Goal: Task Accomplishment & Management: Complete application form

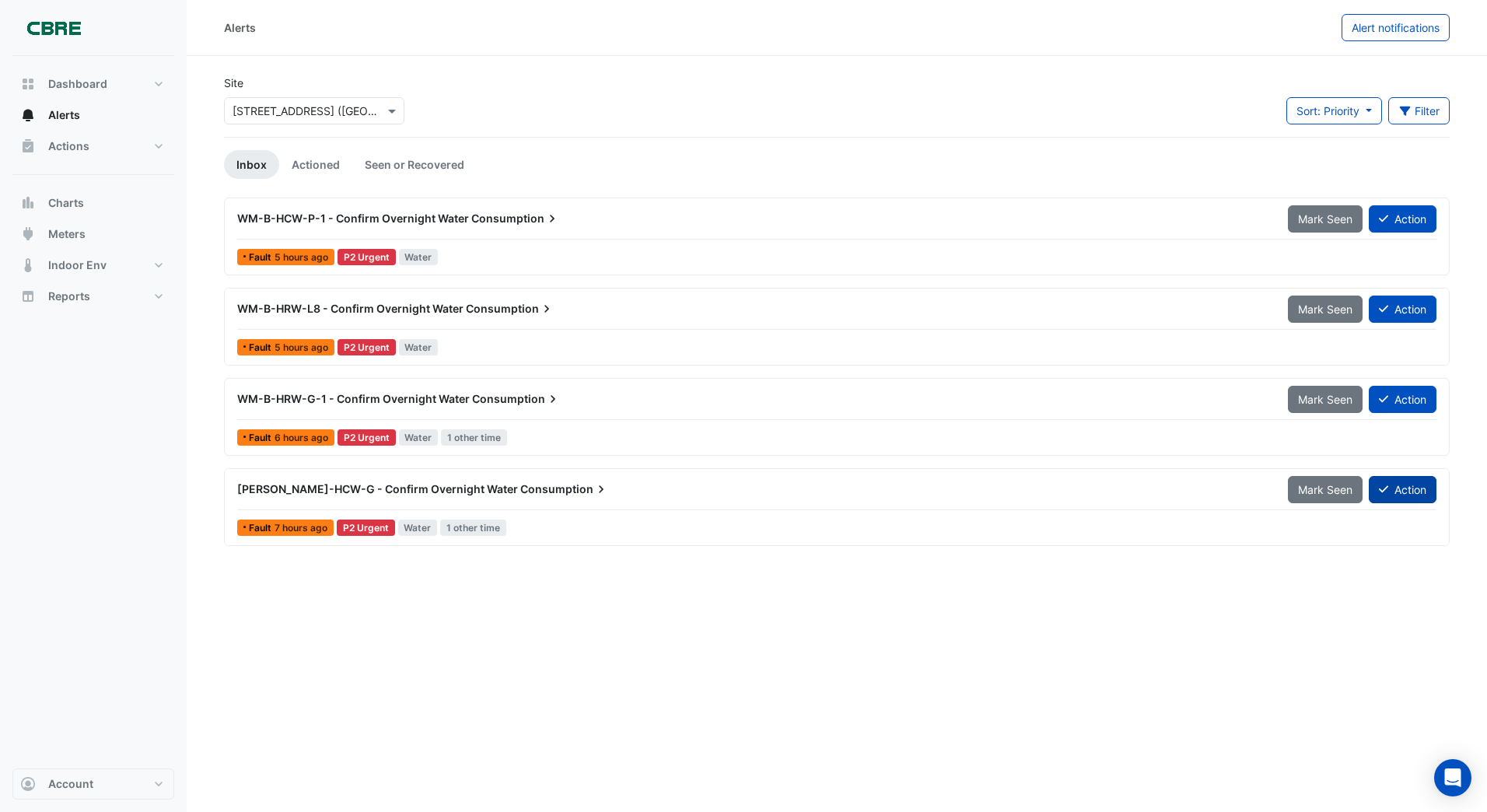
click at [1381, 489] on icon at bounding box center [1384, 489] width 10 height 11
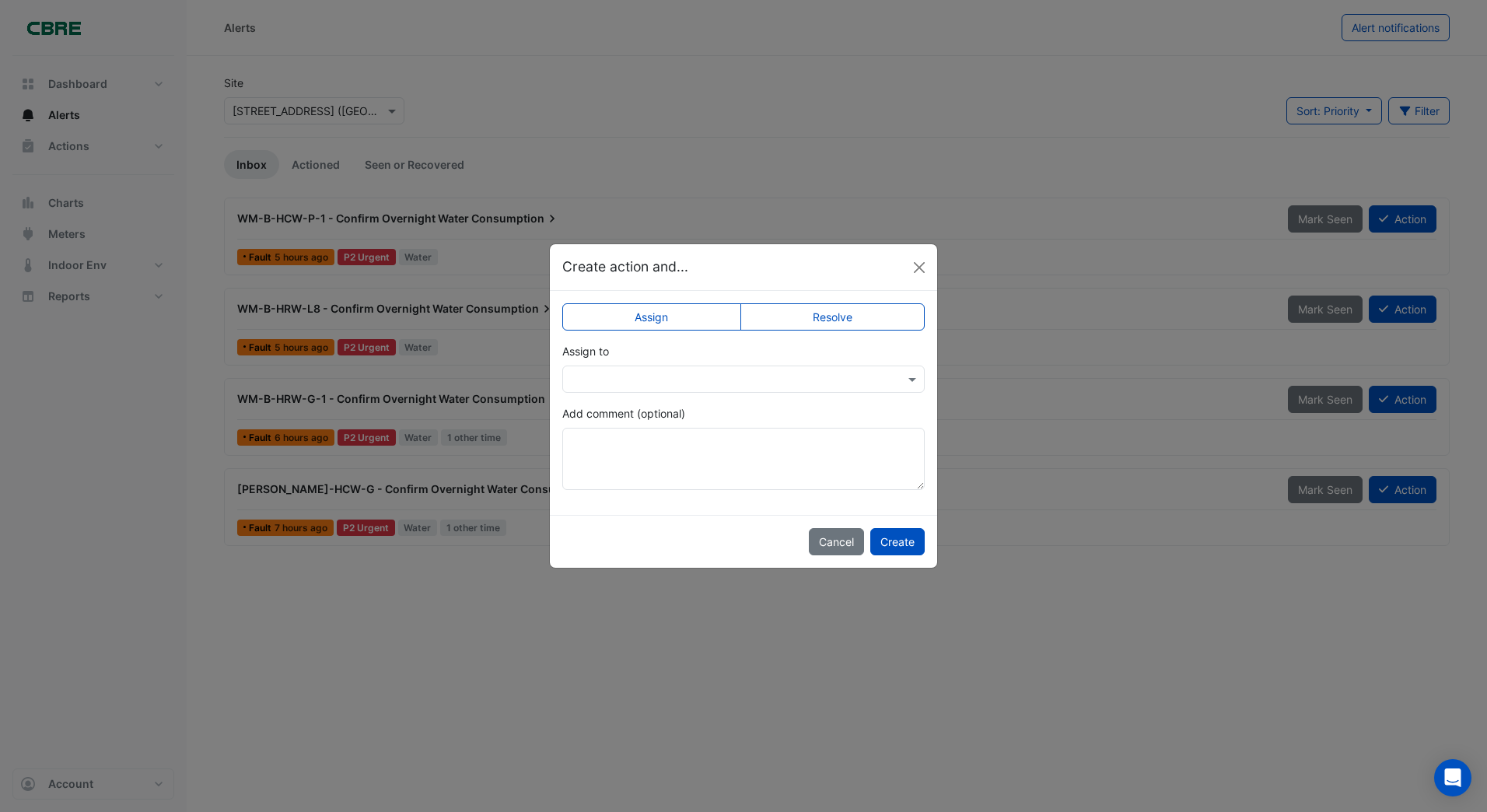
click at [1001, 406] on ngb-modal-window "Create action and... Assign Resolve Assign to Add comment (optional) Cancel Cre…" at bounding box center [744, 406] width 1487 height 812
click at [907, 543] on button "Create" at bounding box center [898, 542] width 55 height 27
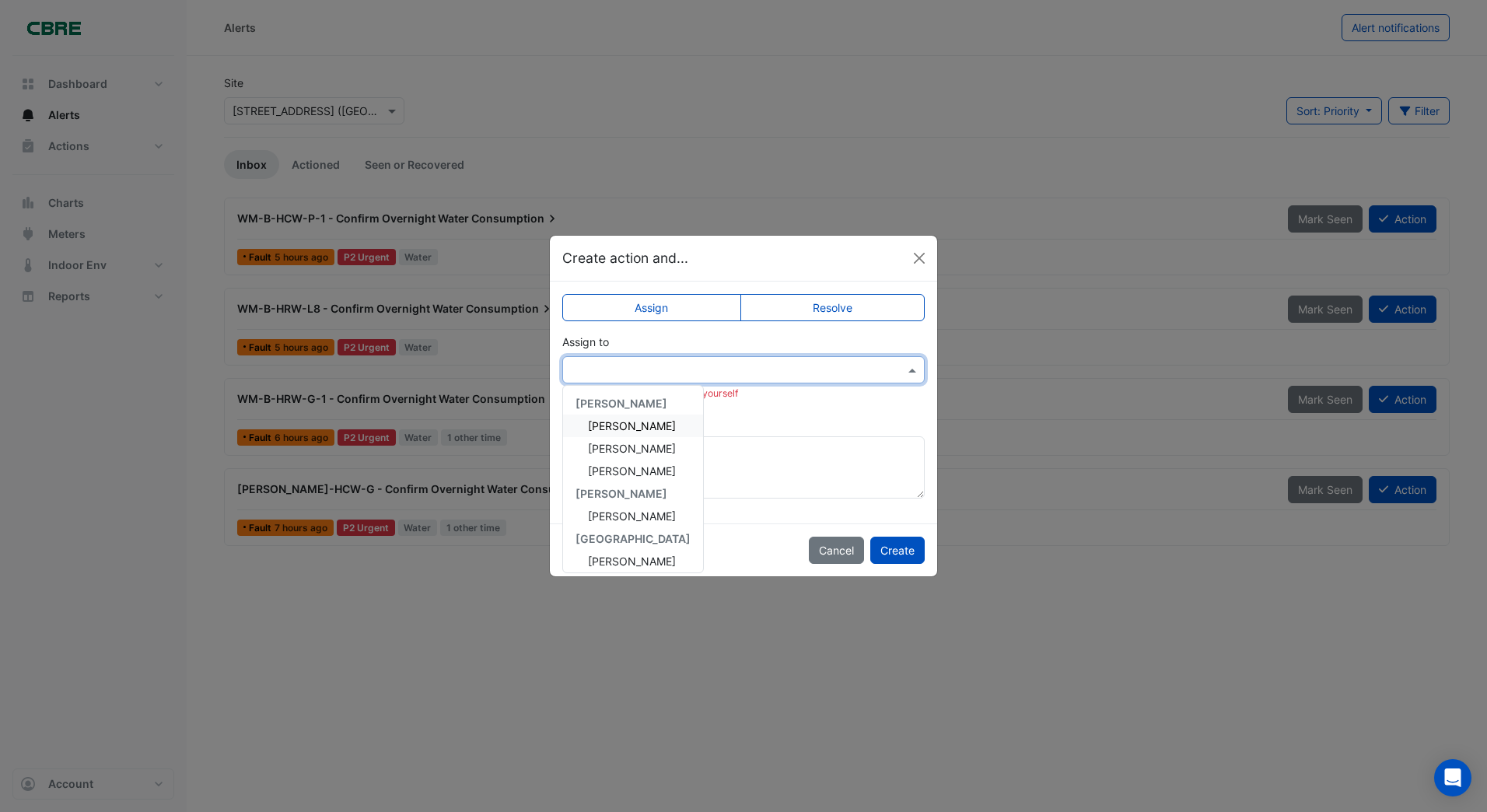
click at [598, 370] on input "text" at bounding box center [728, 371] width 314 height 16
click at [613, 517] on span "Craig Stannard" at bounding box center [631, 516] width 88 height 13
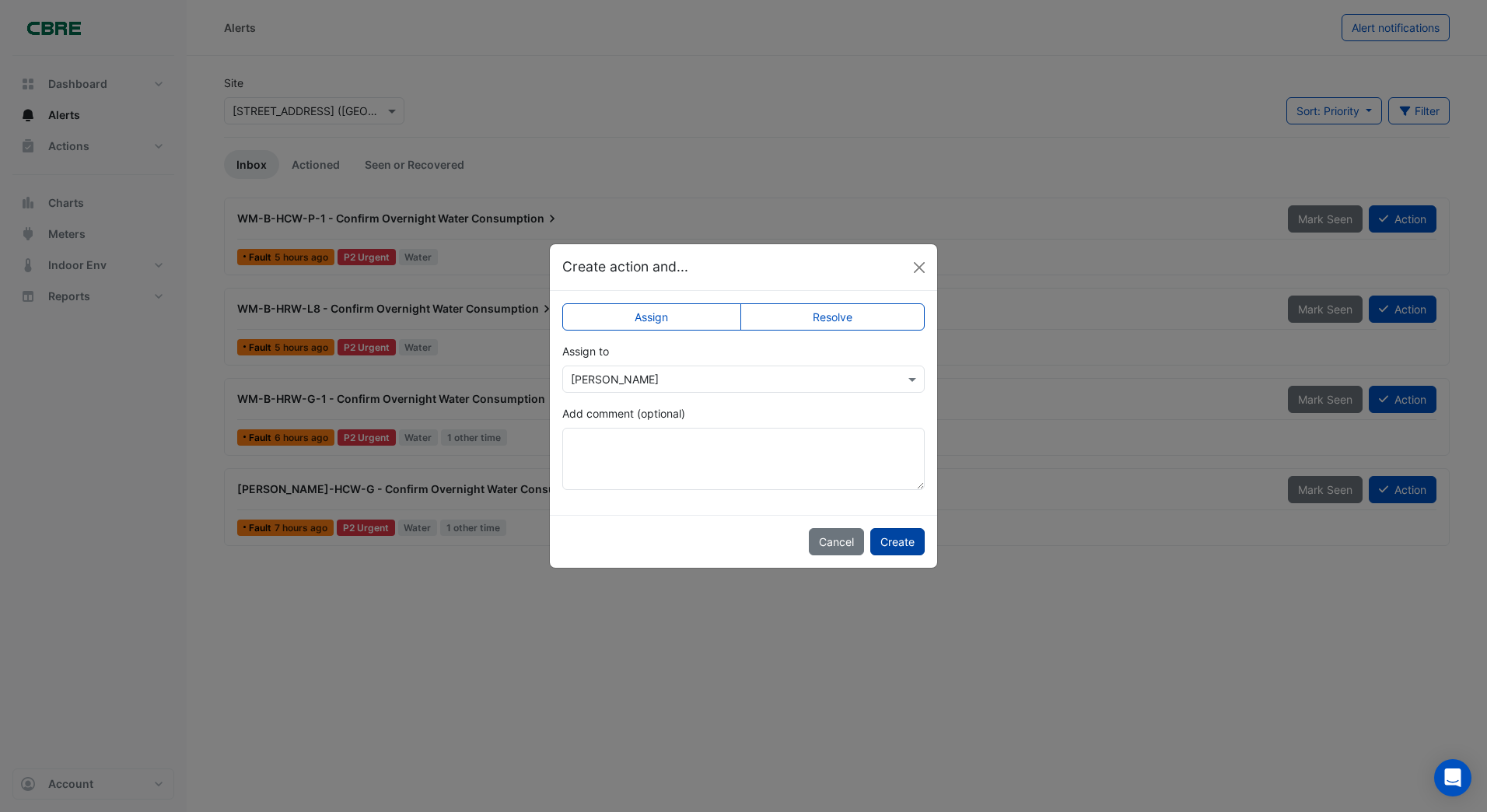
click at [900, 543] on button "Create" at bounding box center [898, 542] width 55 height 27
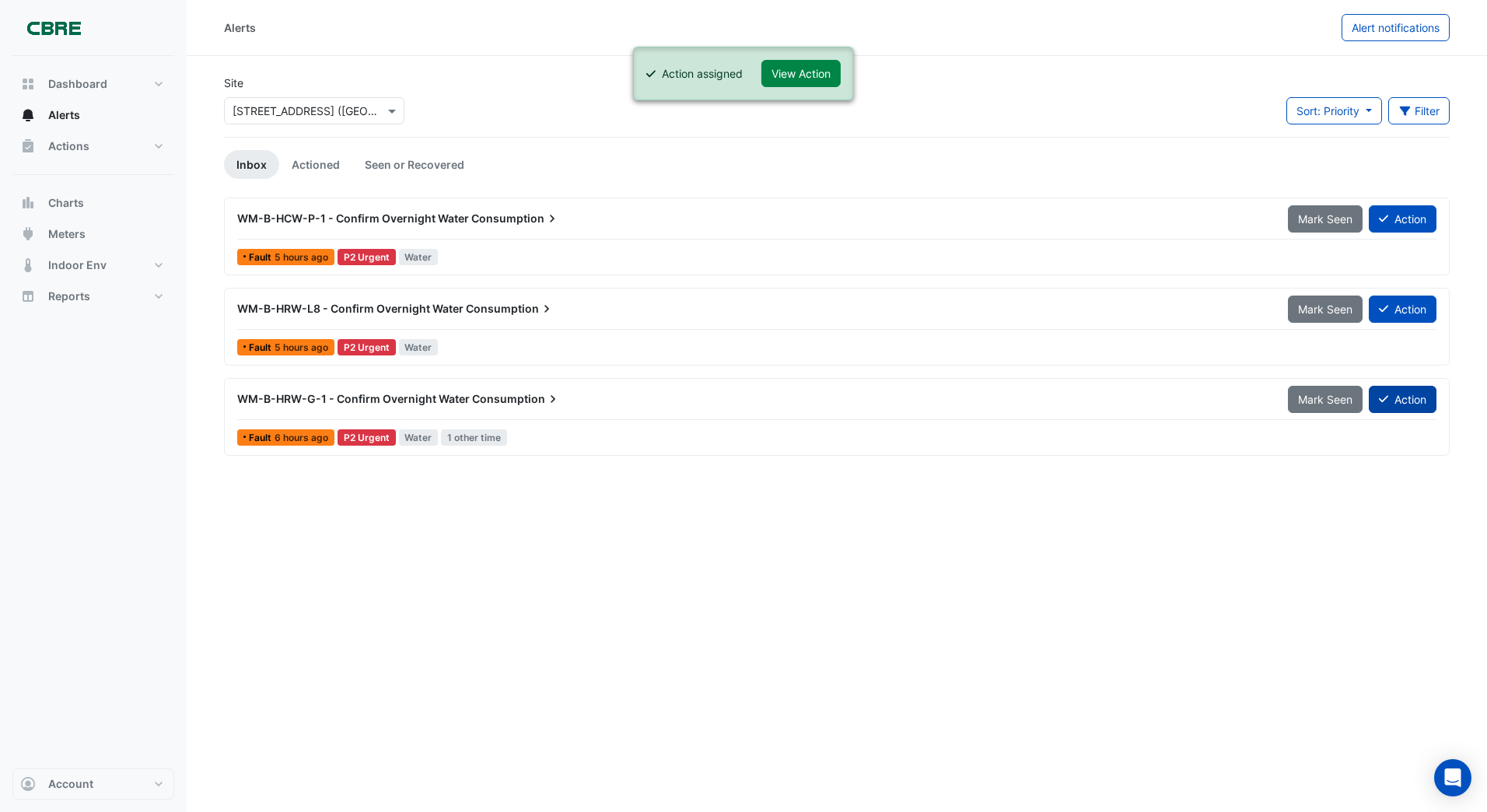
click at [1392, 397] on button "Action" at bounding box center [1403, 399] width 68 height 27
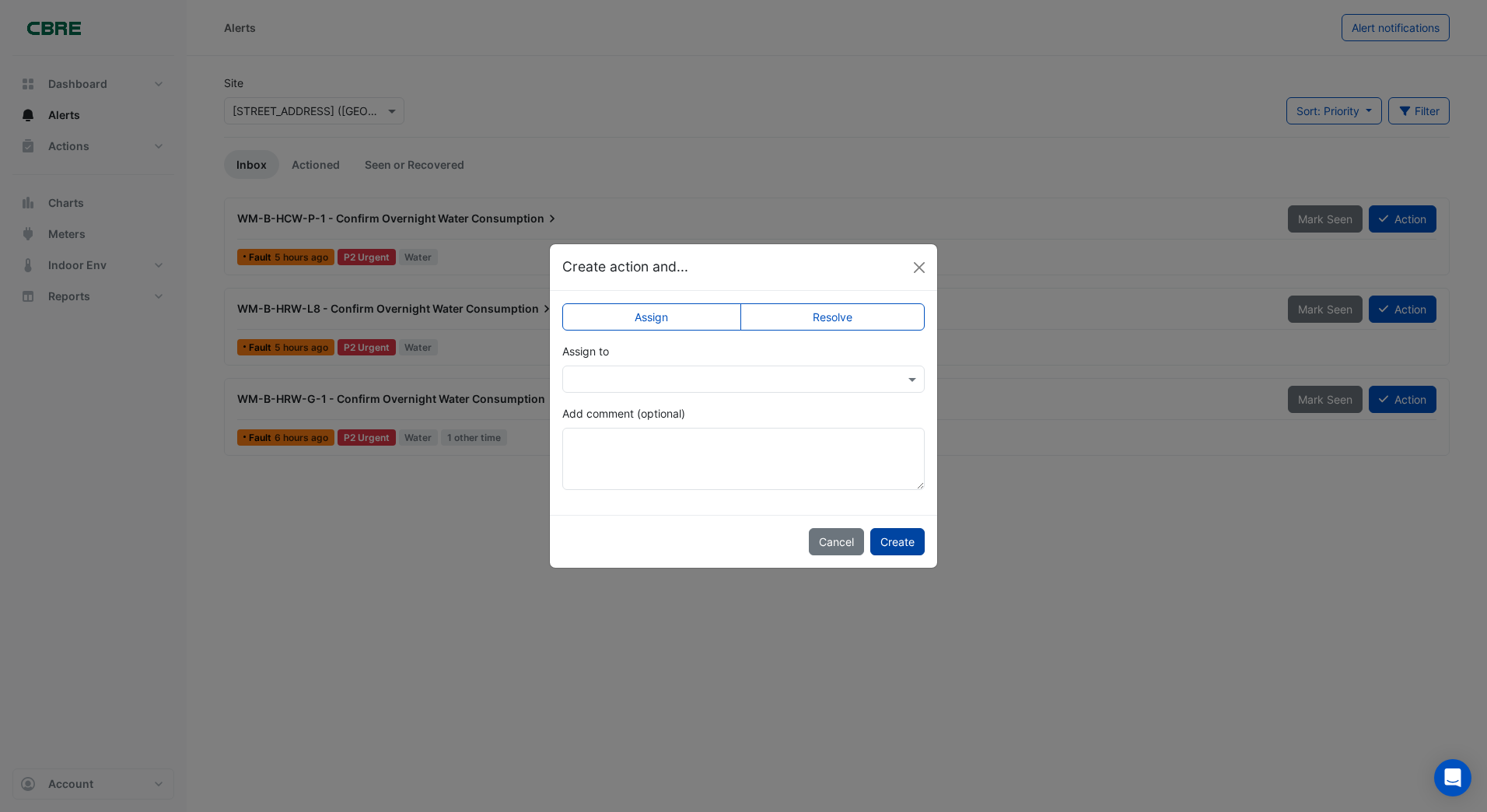
click at [899, 542] on button "Create" at bounding box center [898, 542] width 55 height 27
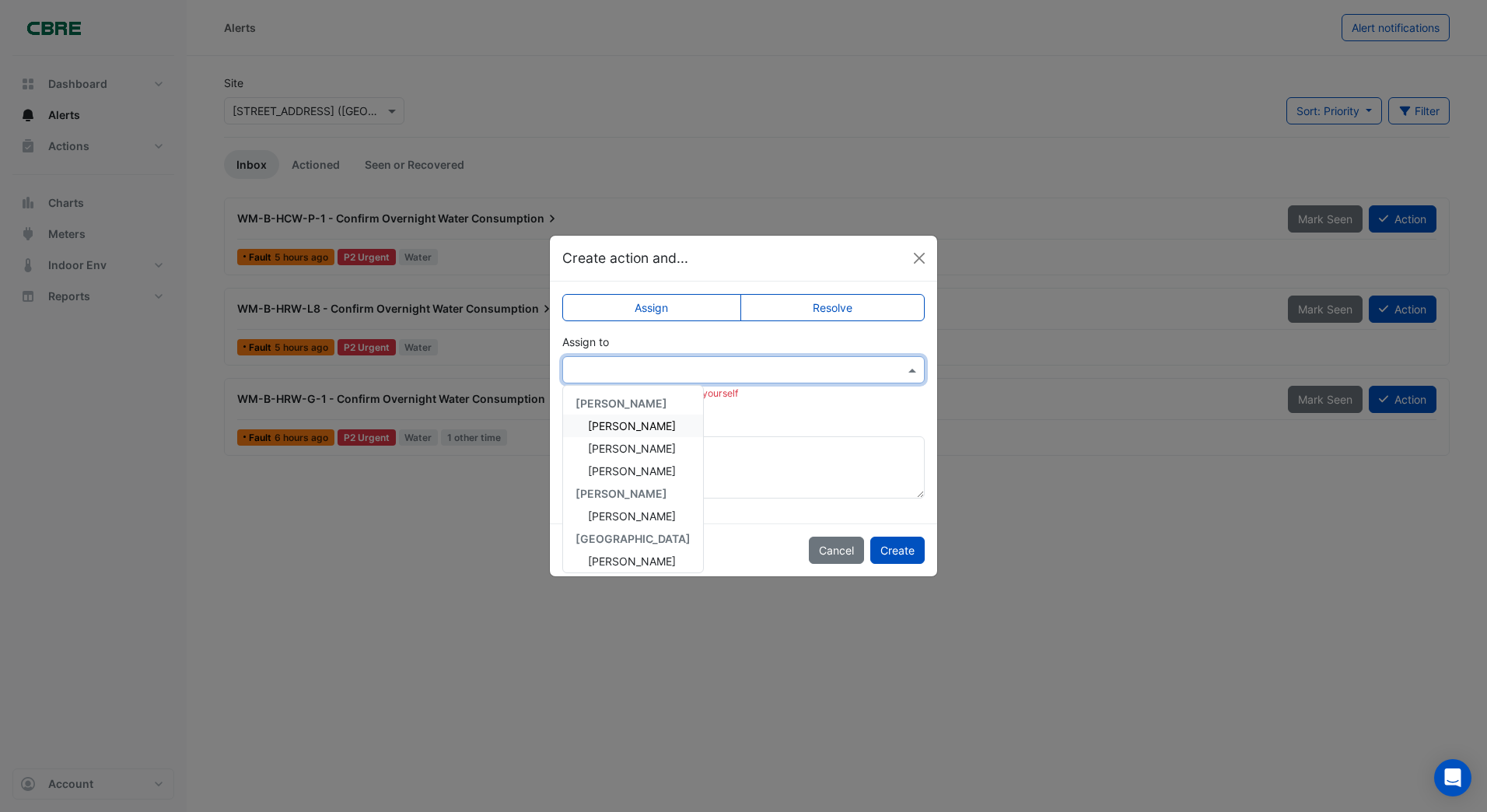
click at [603, 369] on input "text" at bounding box center [728, 371] width 314 height 16
click at [620, 514] on span "Craig Stannard" at bounding box center [631, 516] width 88 height 13
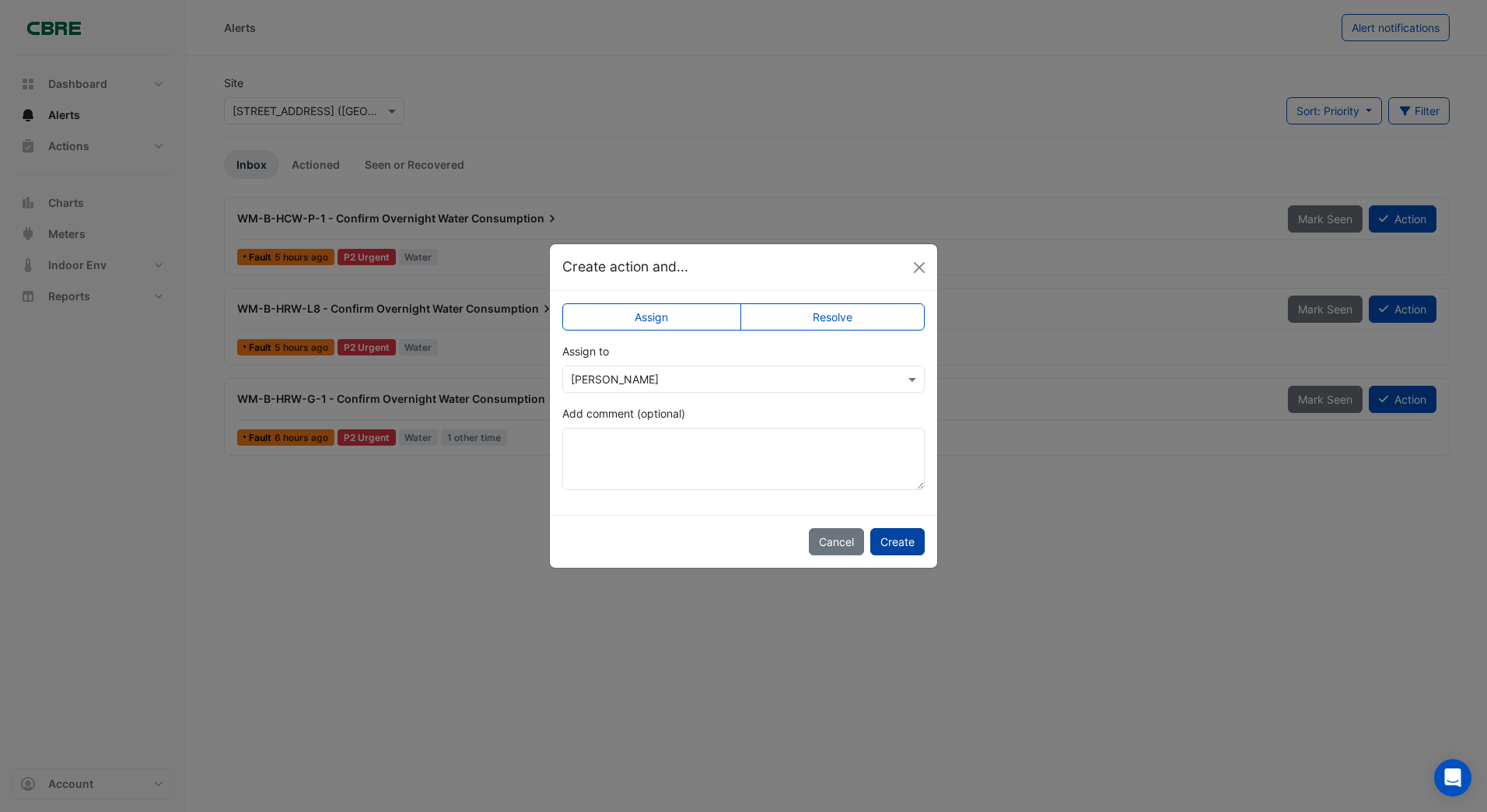
click at [889, 537] on button "Create" at bounding box center [898, 542] width 55 height 27
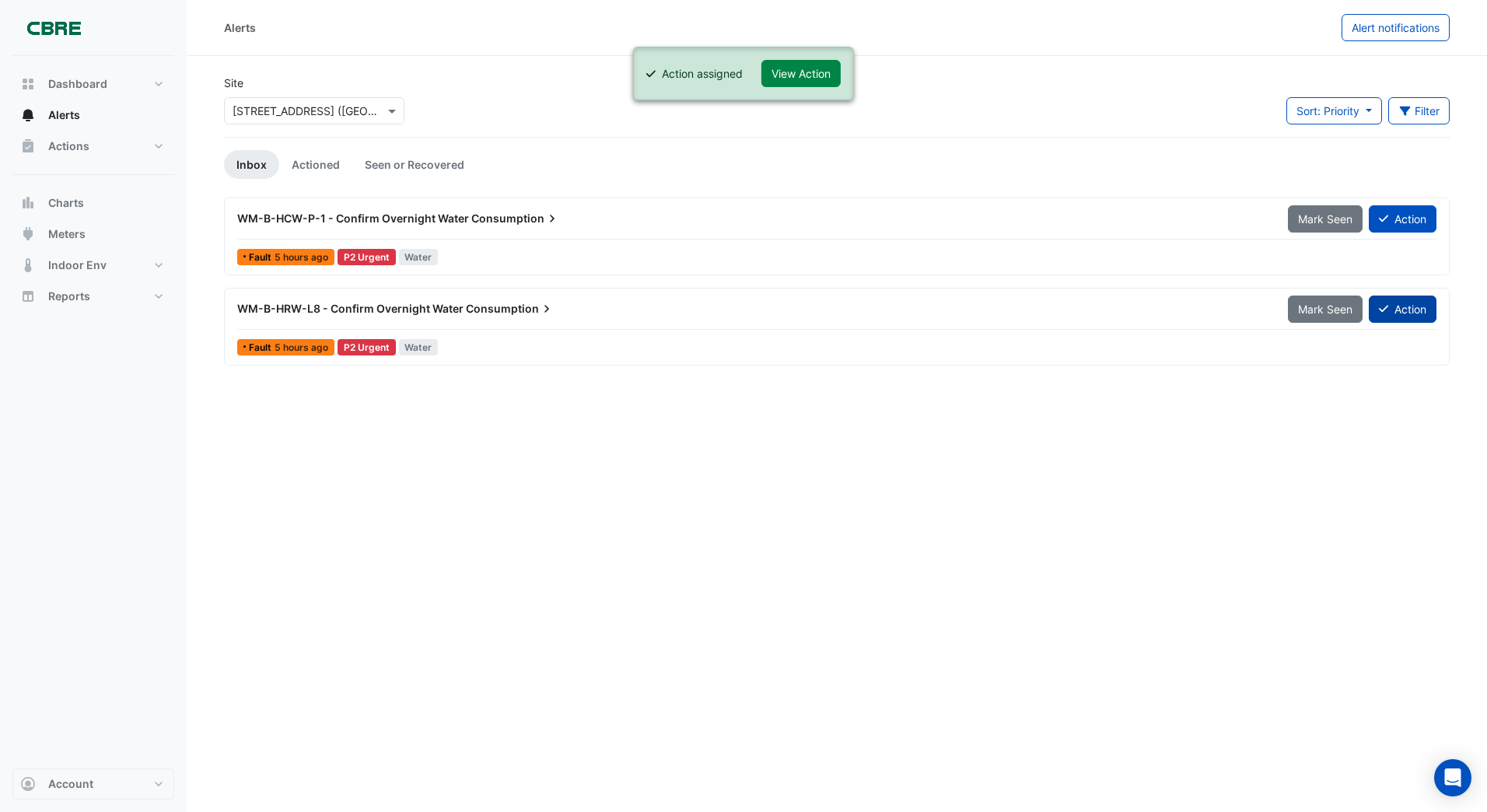
click at [1390, 306] on button "Action" at bounding box center [1403, 310] width 68 height 27
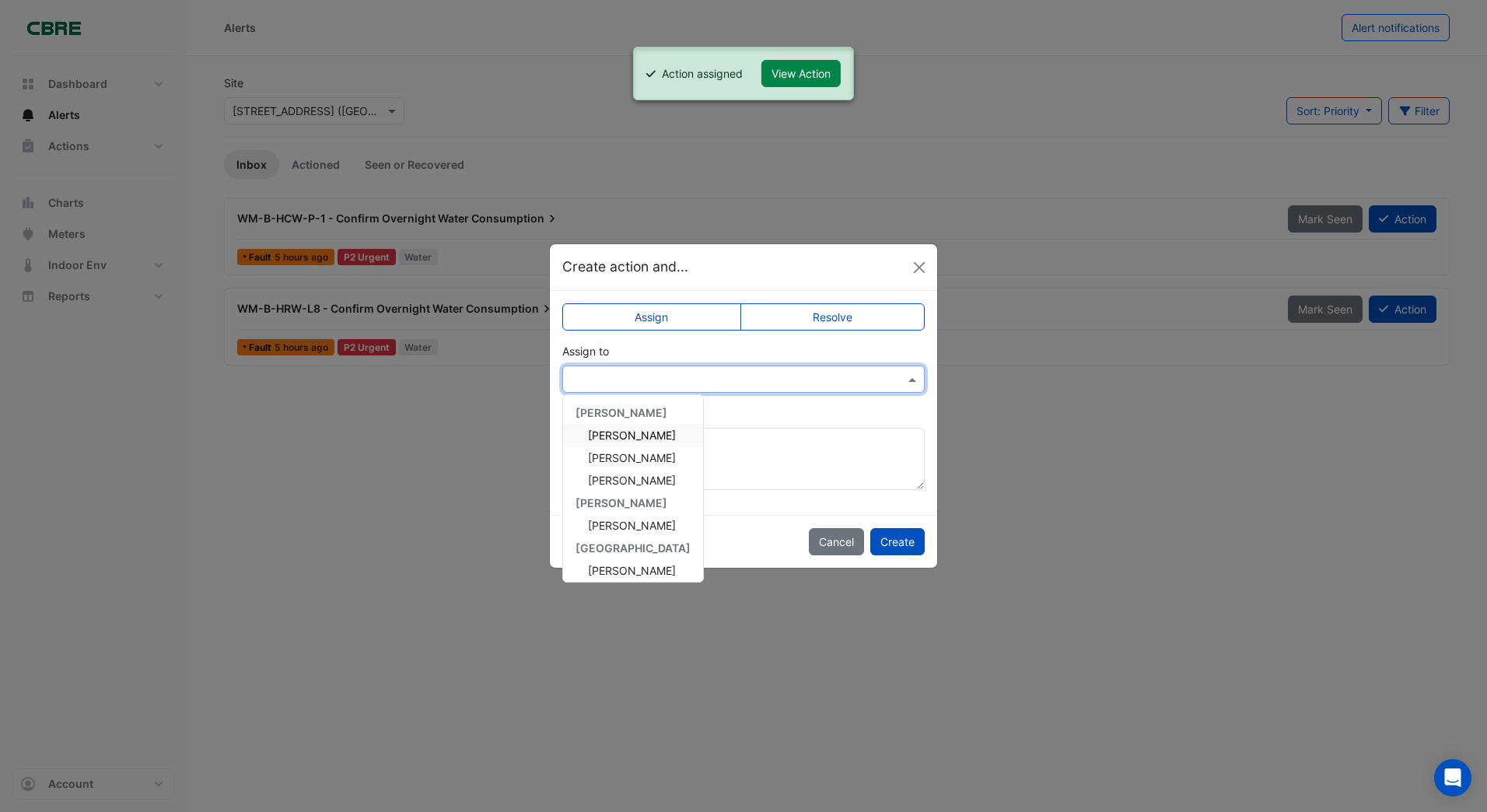
click at [617, 378] on input "text" at bounding box center [728, 380] width 314 height 16
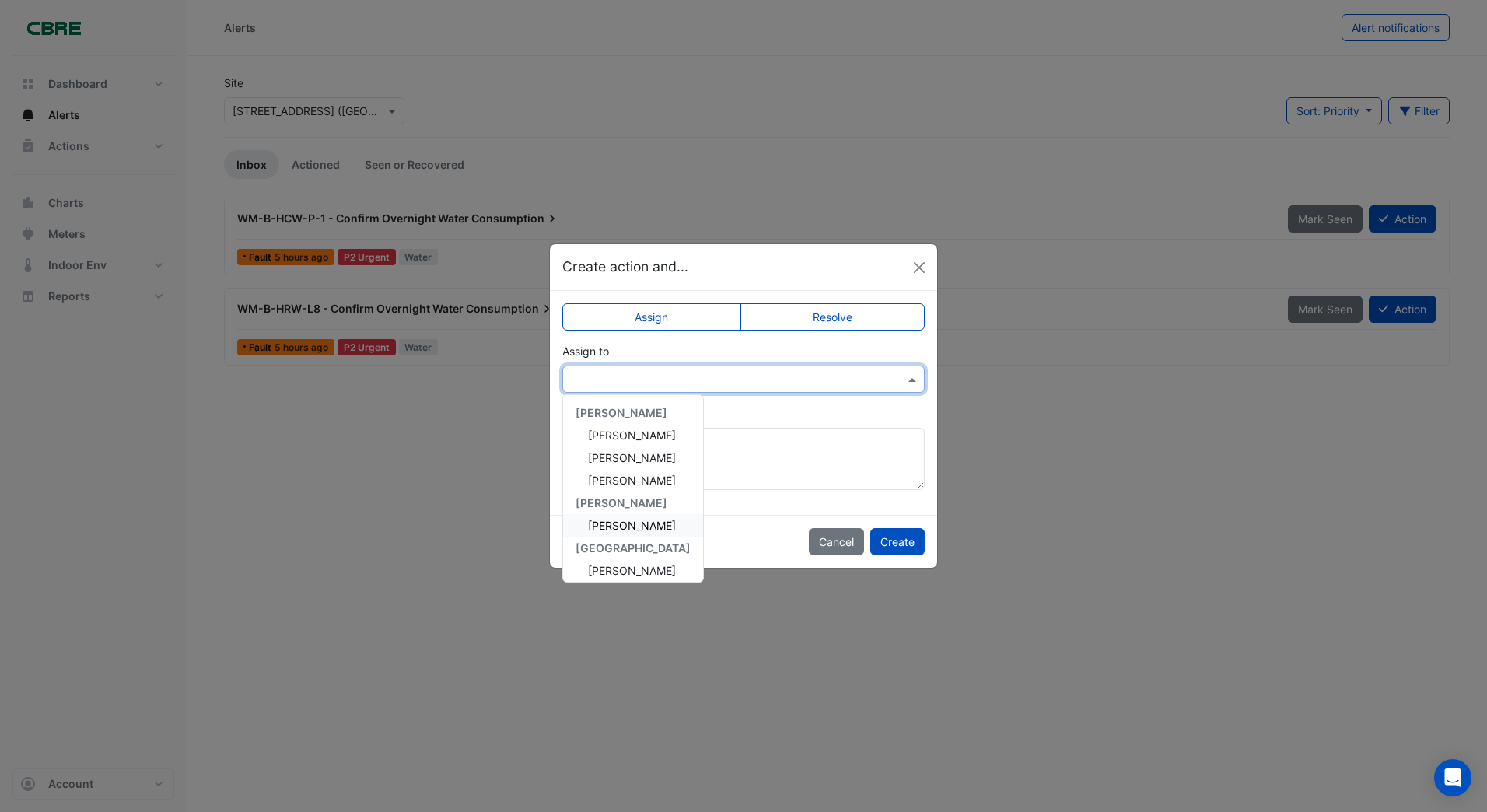
click at [623, 528] on span "Craig Stannard" at bounding box center [631, 525] width 88 height 13
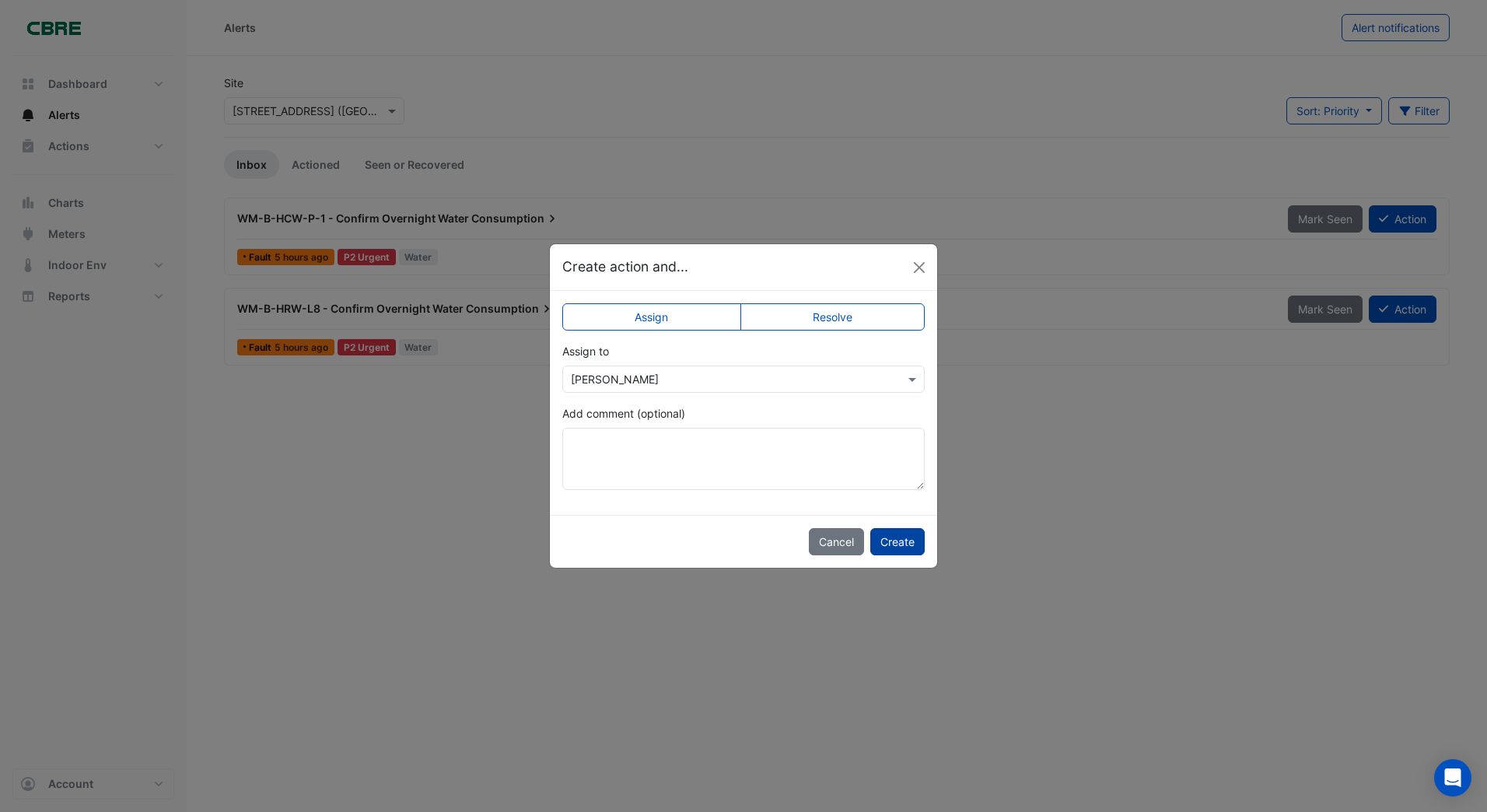
click at [889, 538] on button "Create" at bounding box center [898, 542] width 55 height 27
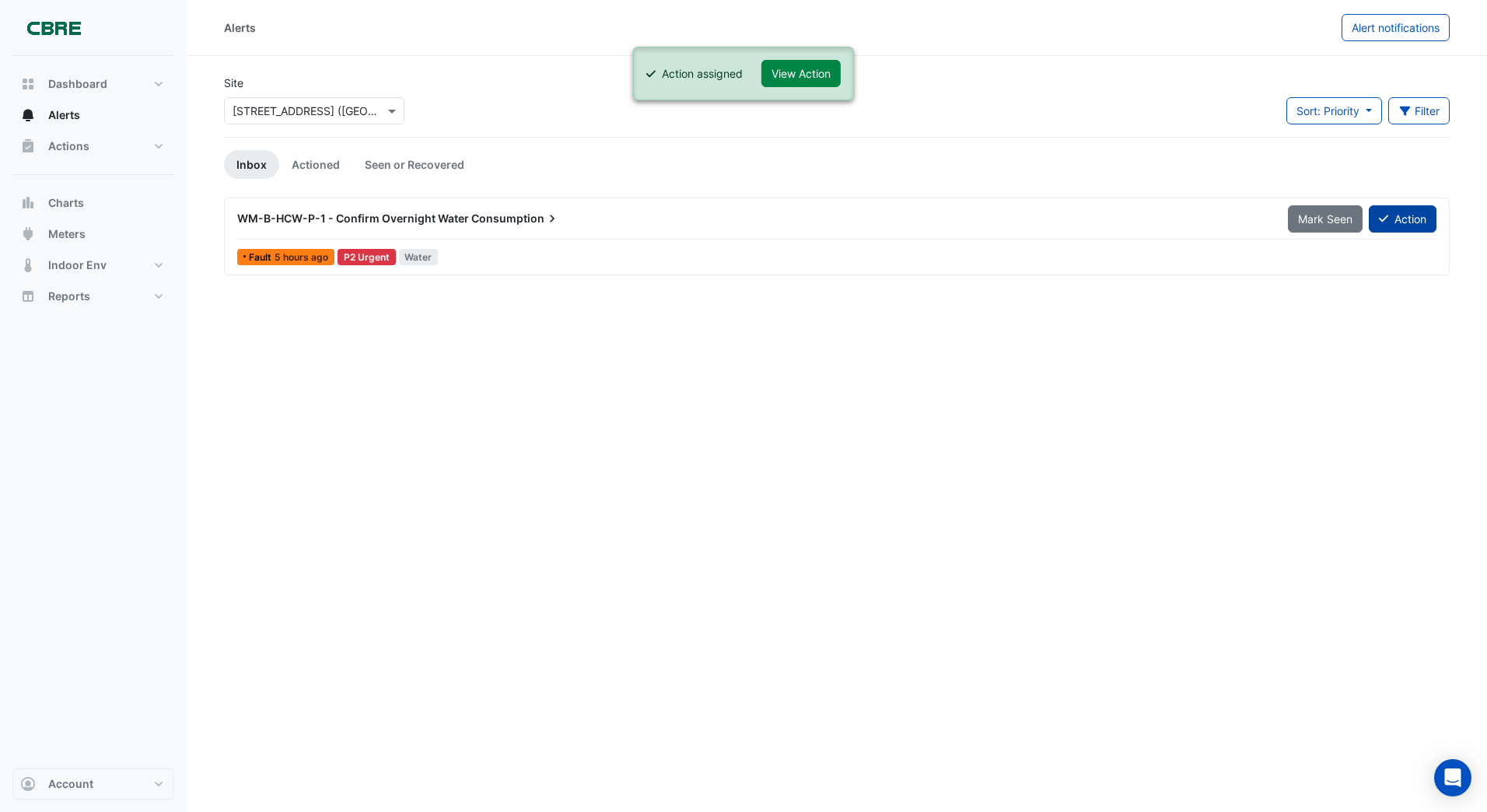
click at [1389, 215] on button "Action" at bounding box center [1403, 219] width 68 height 27
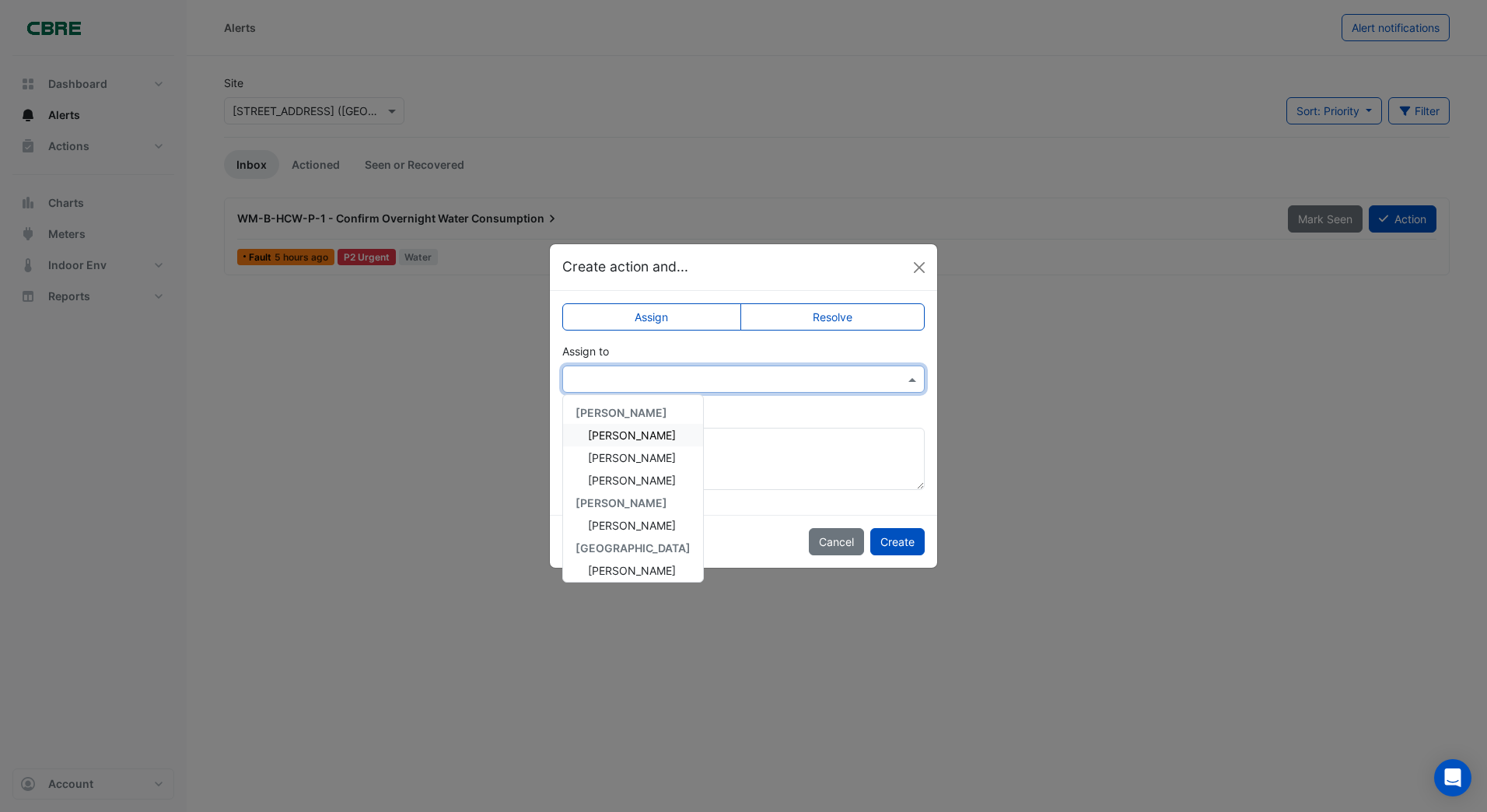
click at [583, 386] on div at bounding box center [744, 379] width 363 height 27
click at [605, 525] on span "Craig Stannard" at bounding box center [631, 525] width 88 height 13
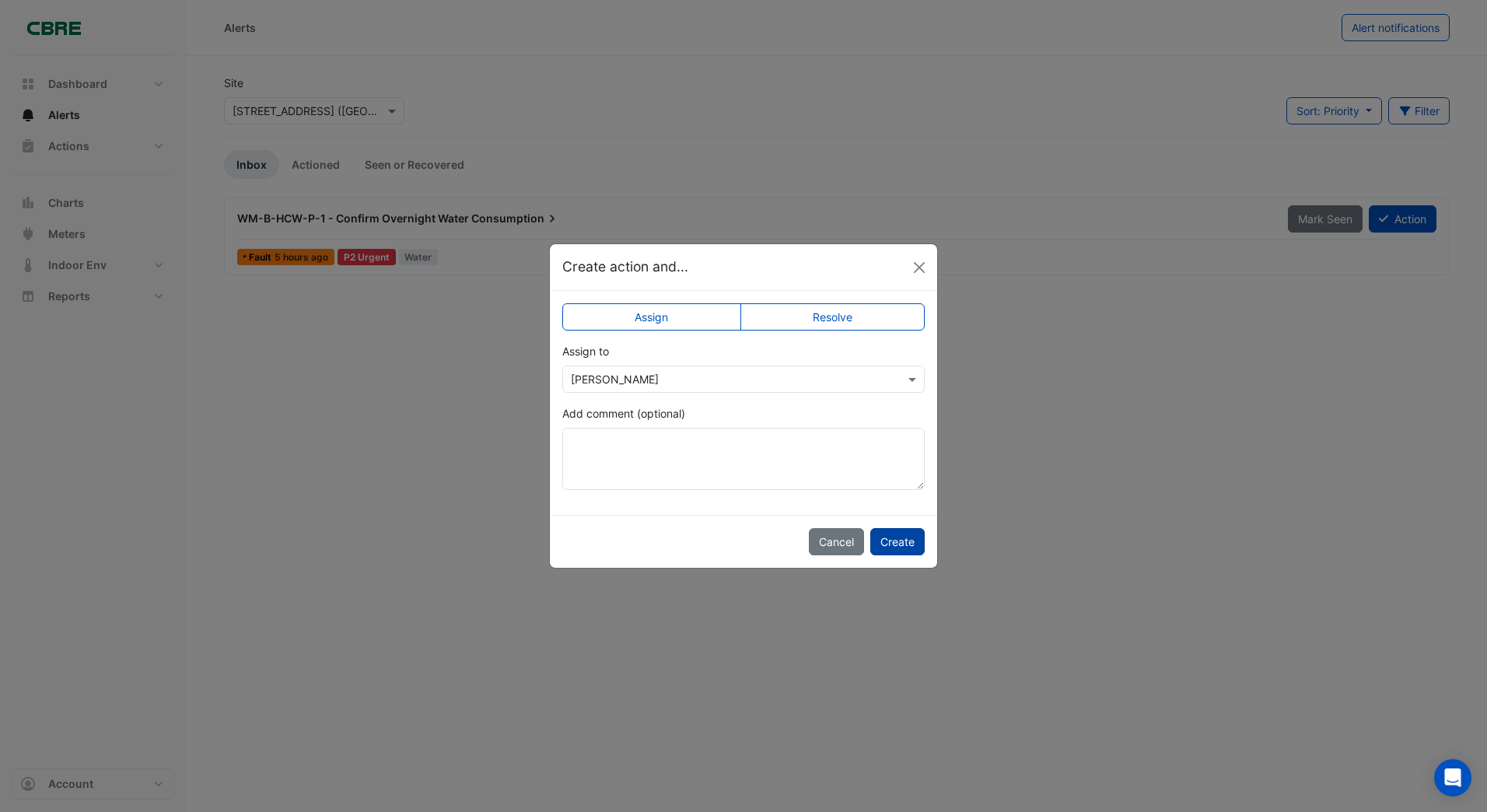
click at [902, 539] on button "Create" at bounding box center [898, 542] width 55 height 27
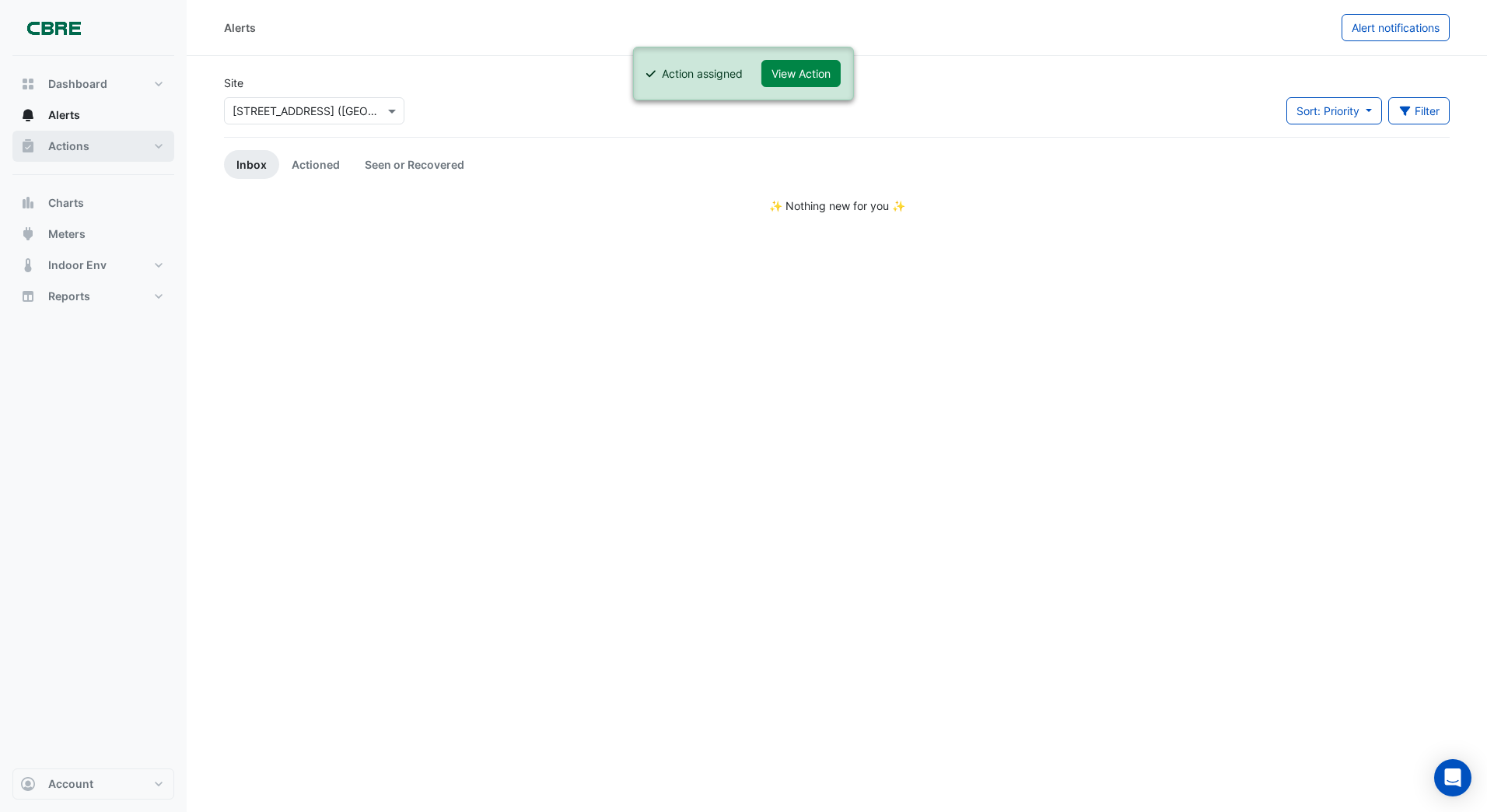
click at [77, 149] on span "Actions" at bounding box center [69, 146] width 41 height 15
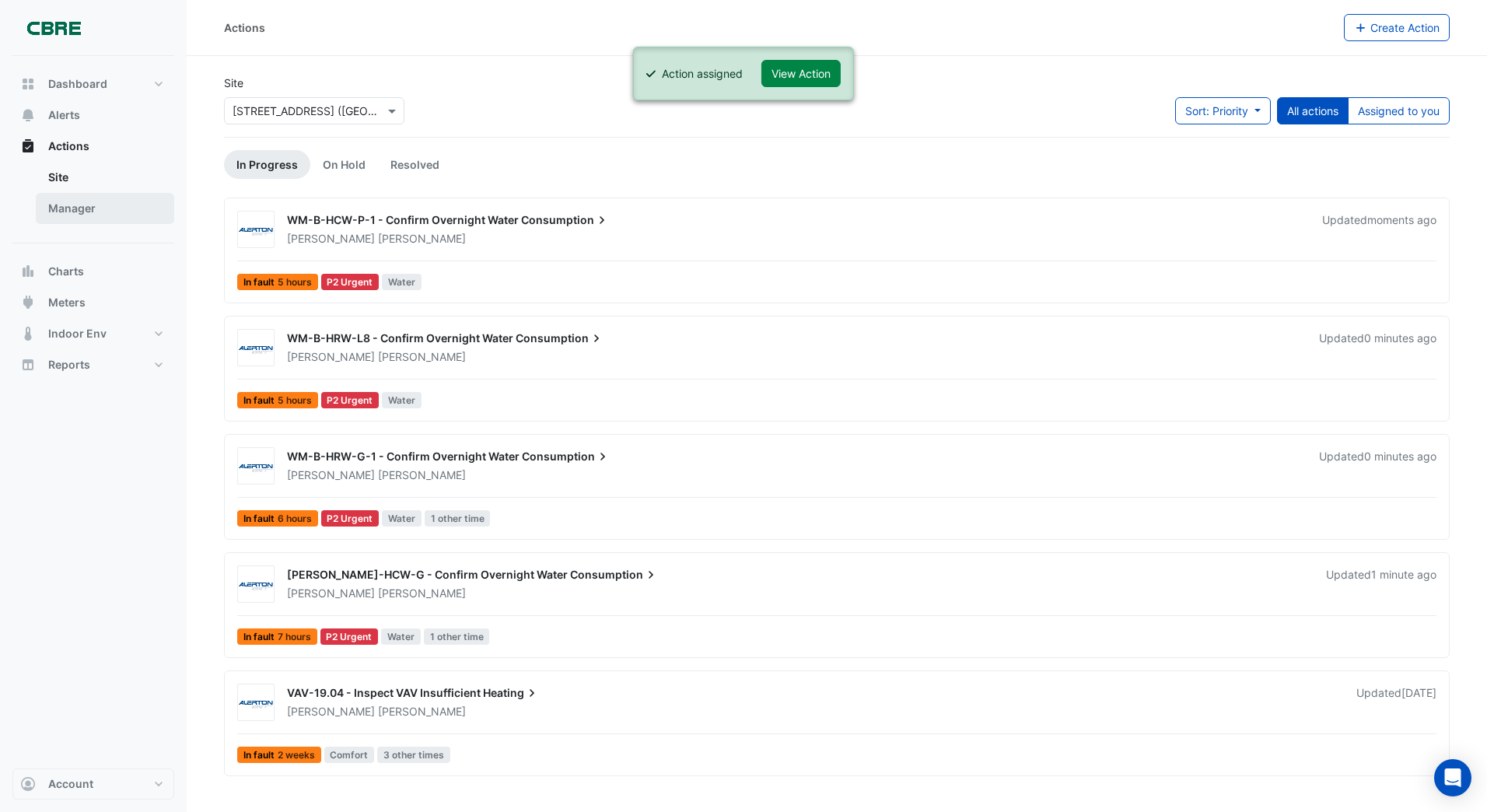
click at [79, 212] on link "Manager" at bounding box center [105, 208] width 139 height 31
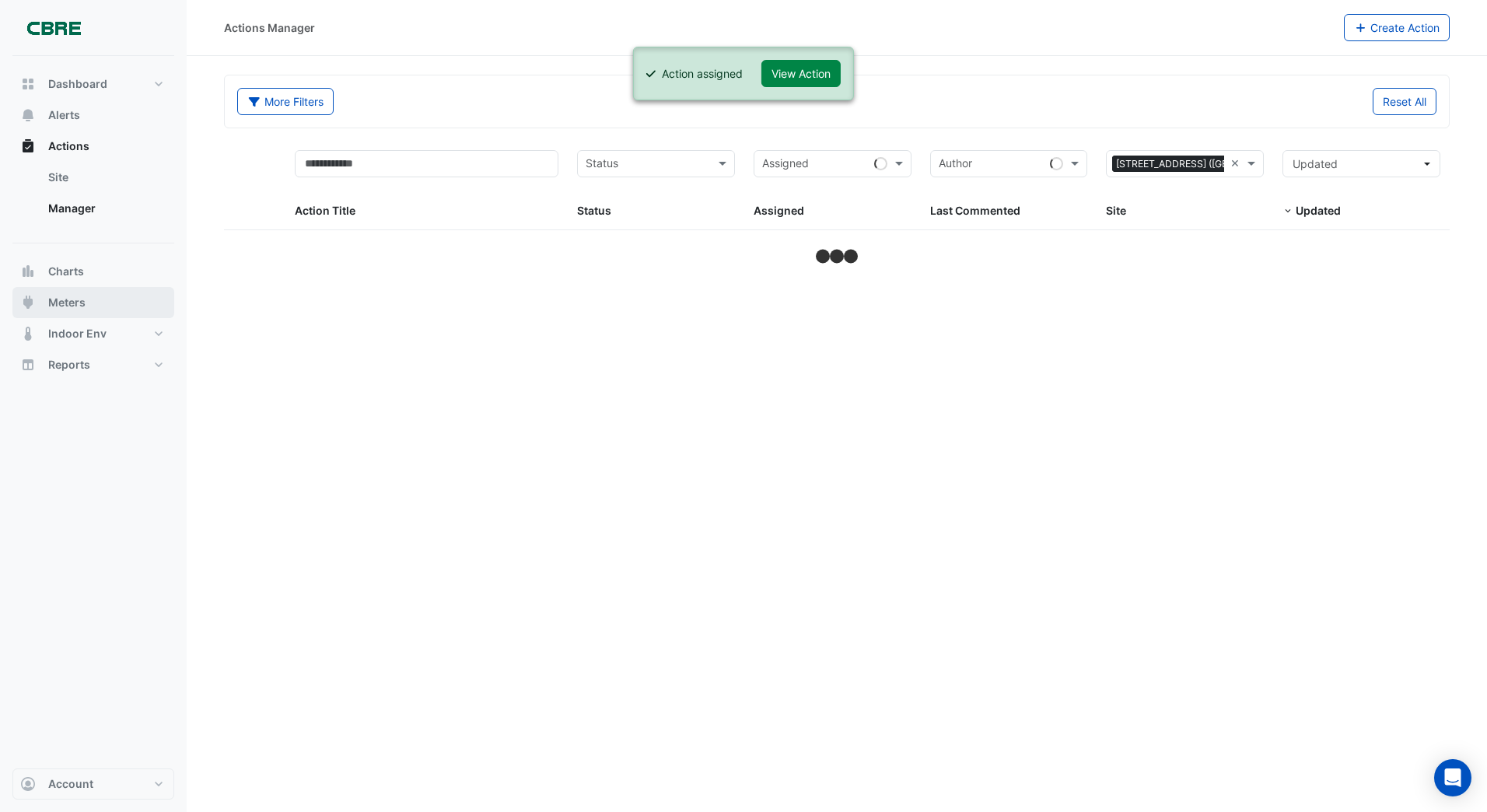
select select "***"
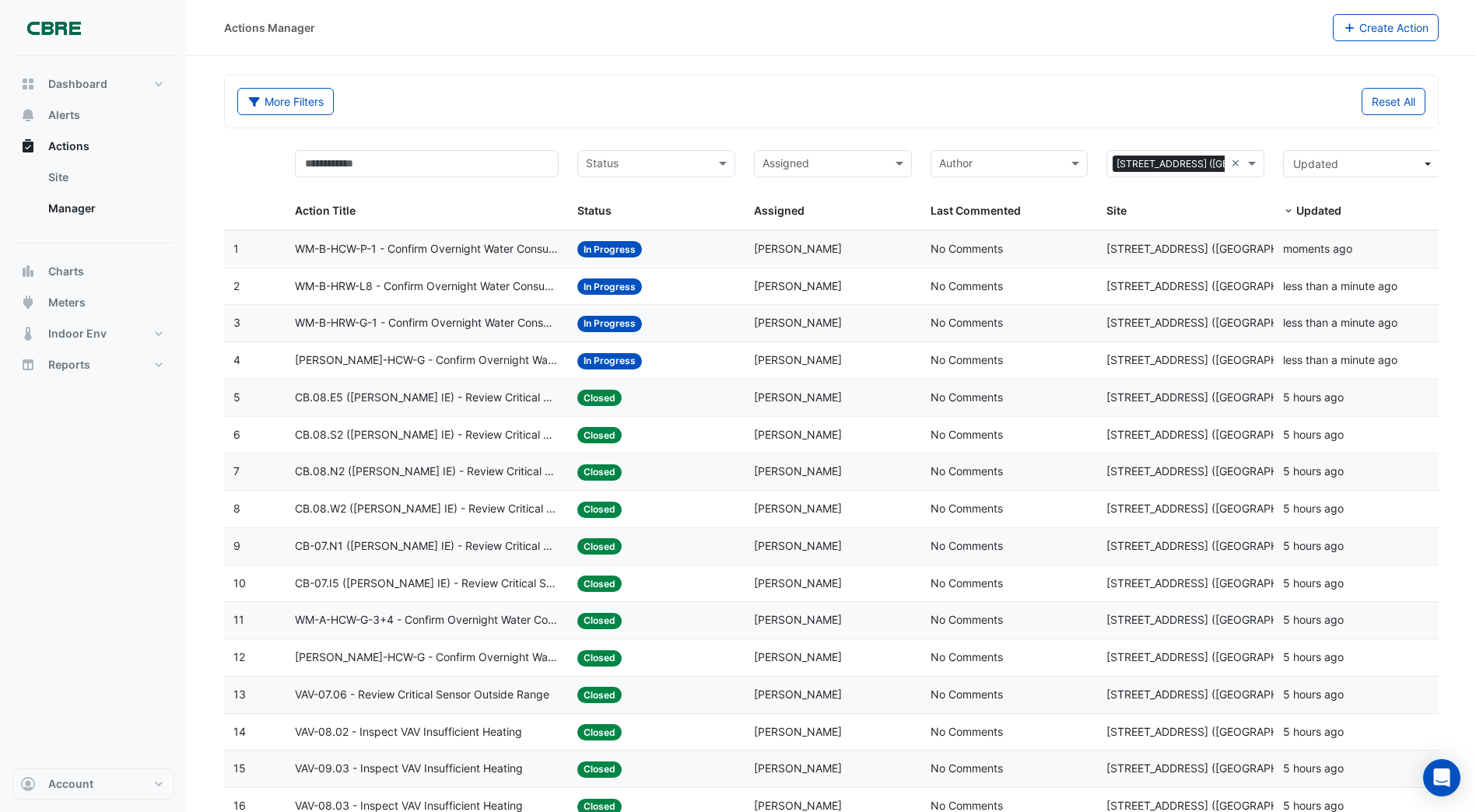
click at [594, 357] on span "In Progress" at bounding box center [610, 361] width 65 height 16
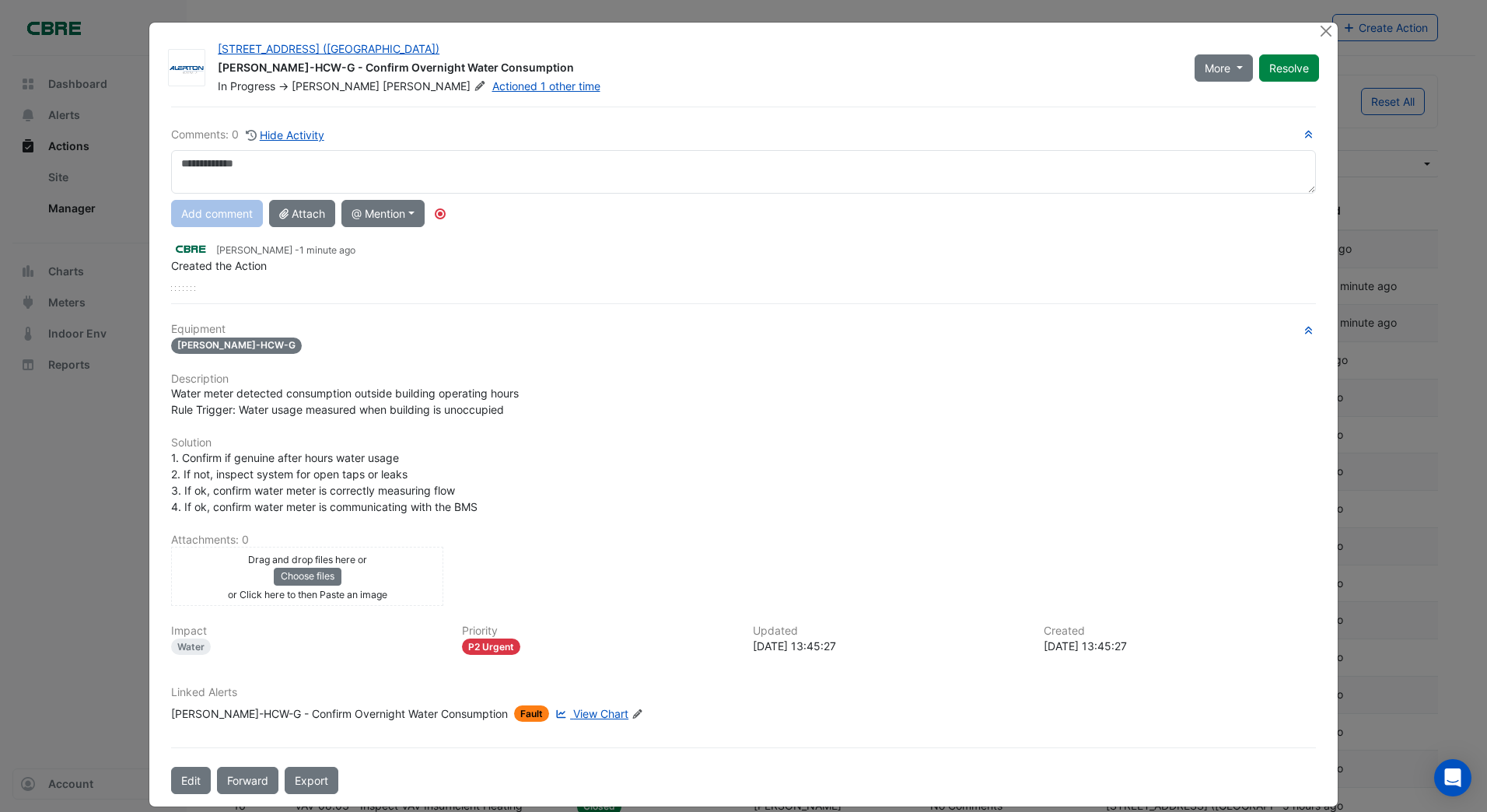
click at [573, 710] on span "View Chart" at bounding box center [601, 714] width 55 height 13
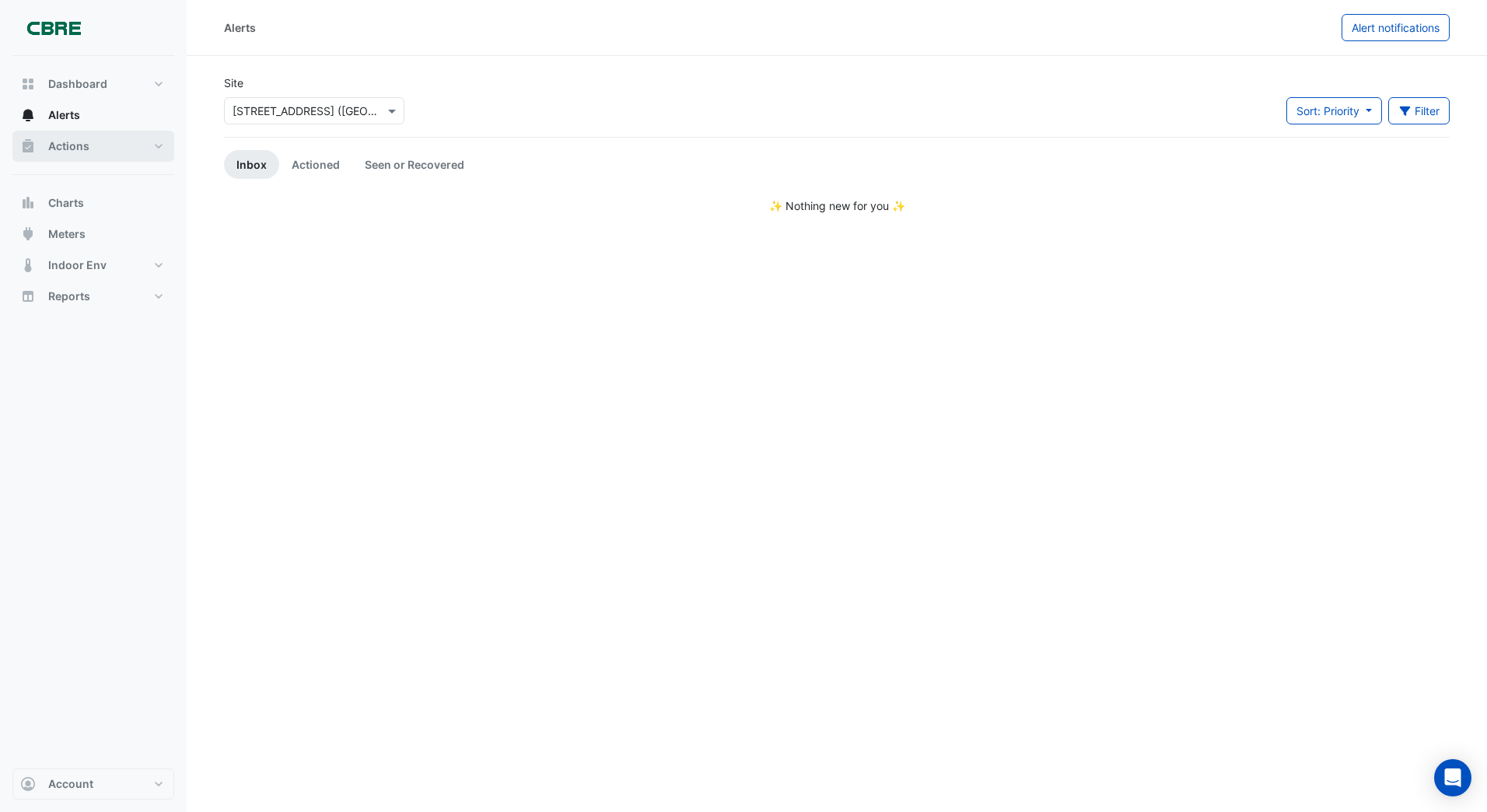
click at [58, 143] on span "Actions" at bounding box center [69, 146] width 41 height 15
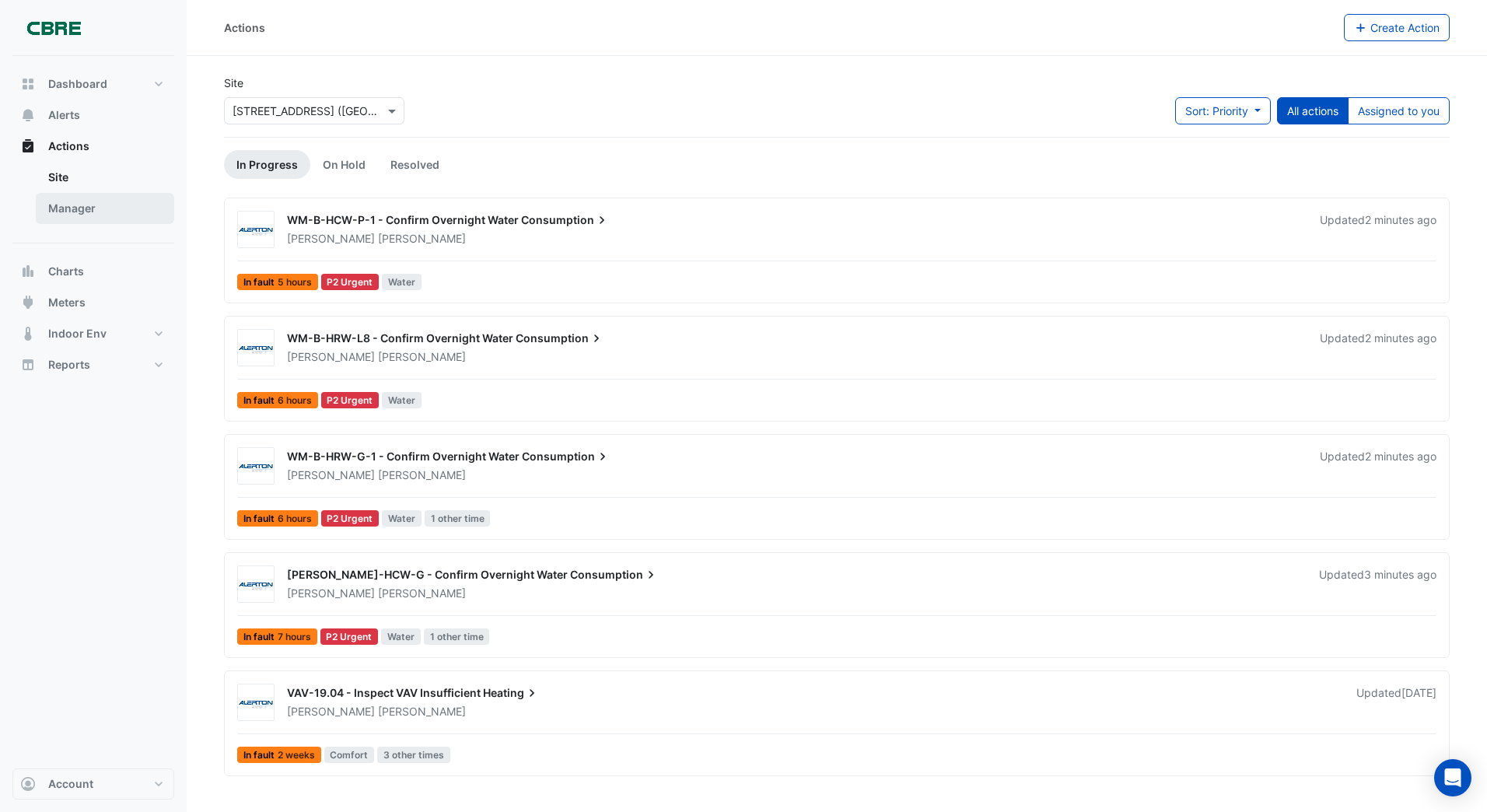
click at [65, 209] on link "Manager" at bounding box center [105, 208] width 139 height 31
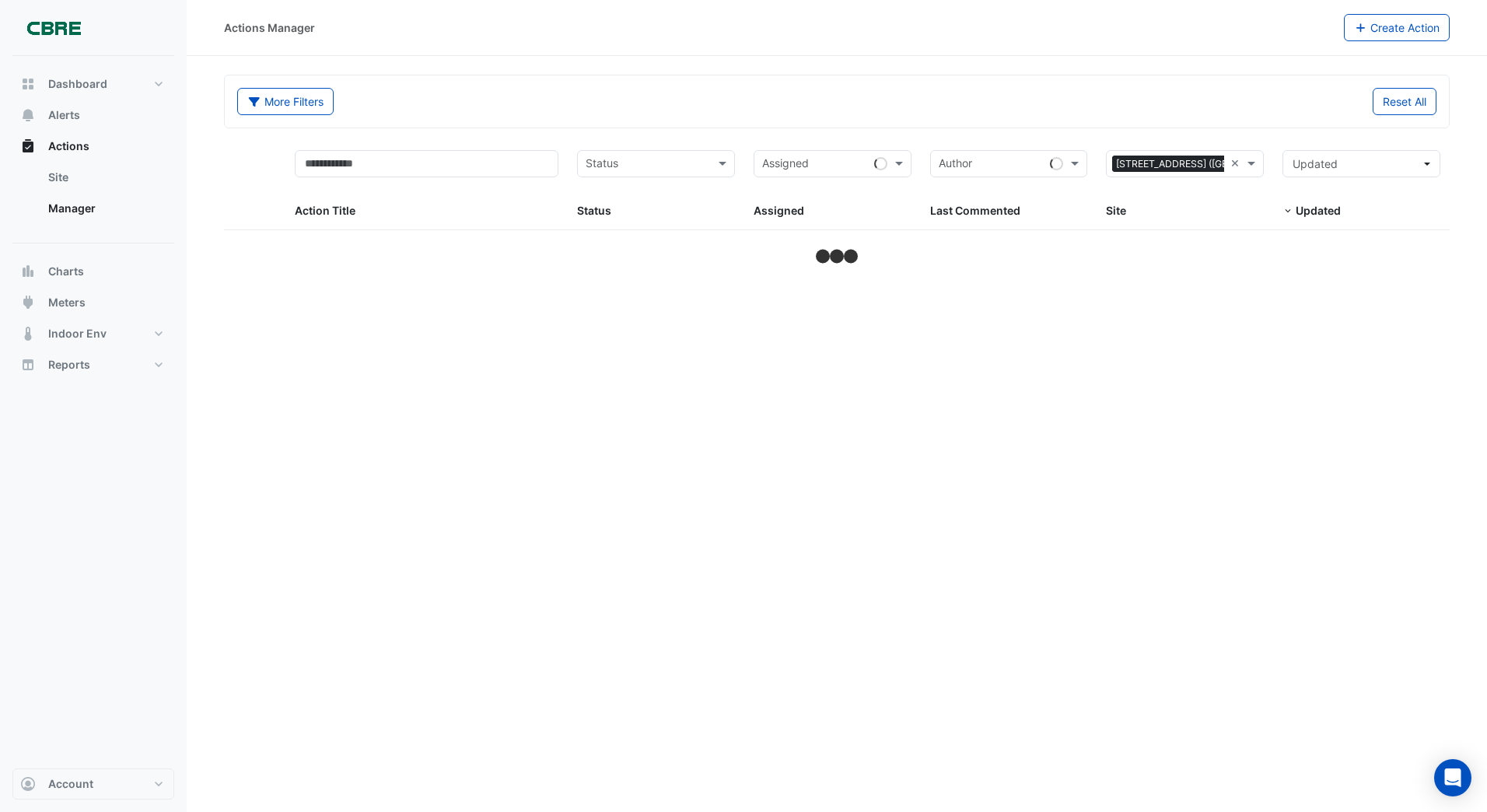
select select "***"
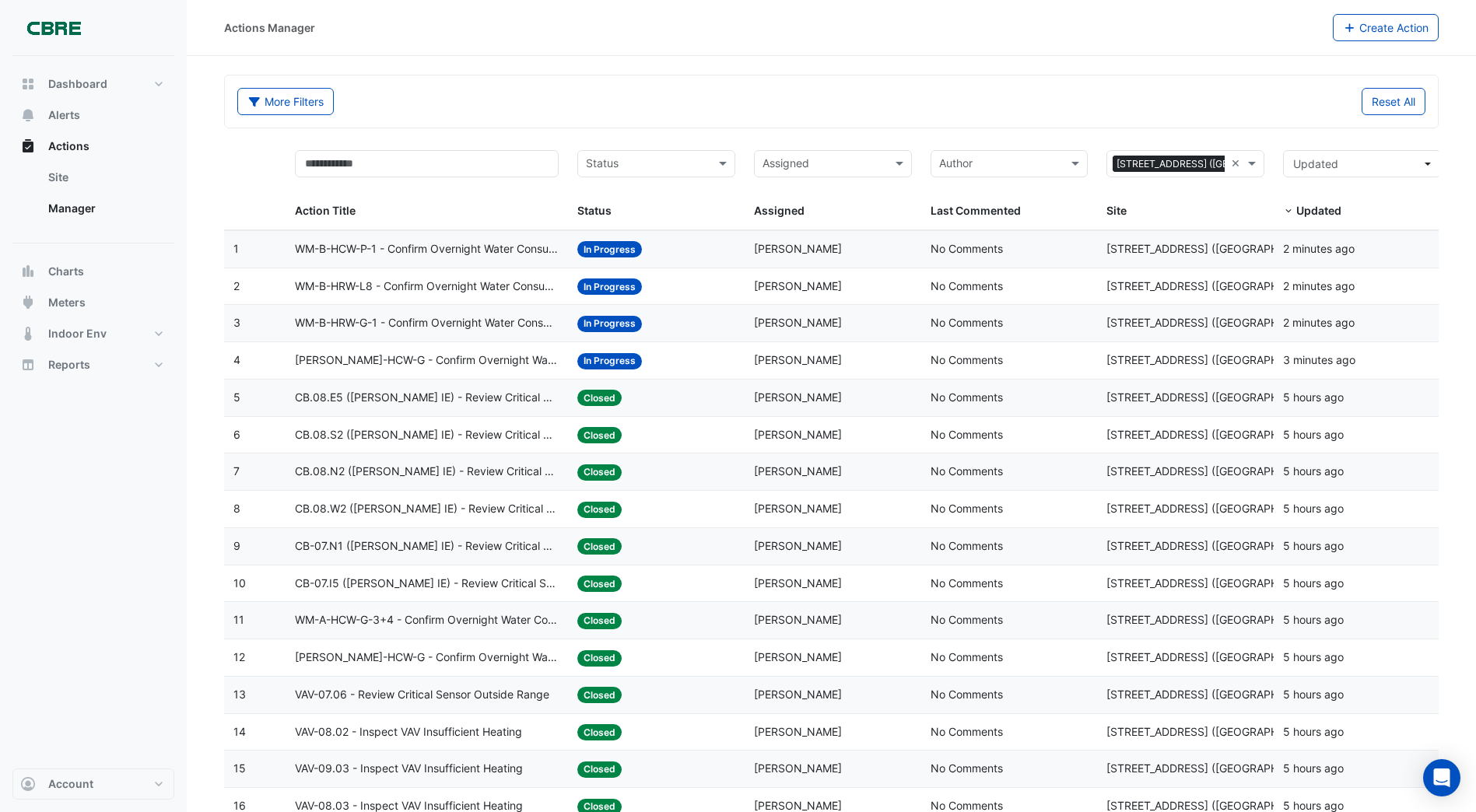
click at [608, 323] on span "In Progress" at bounding box center [610, 324] width 65 height 16
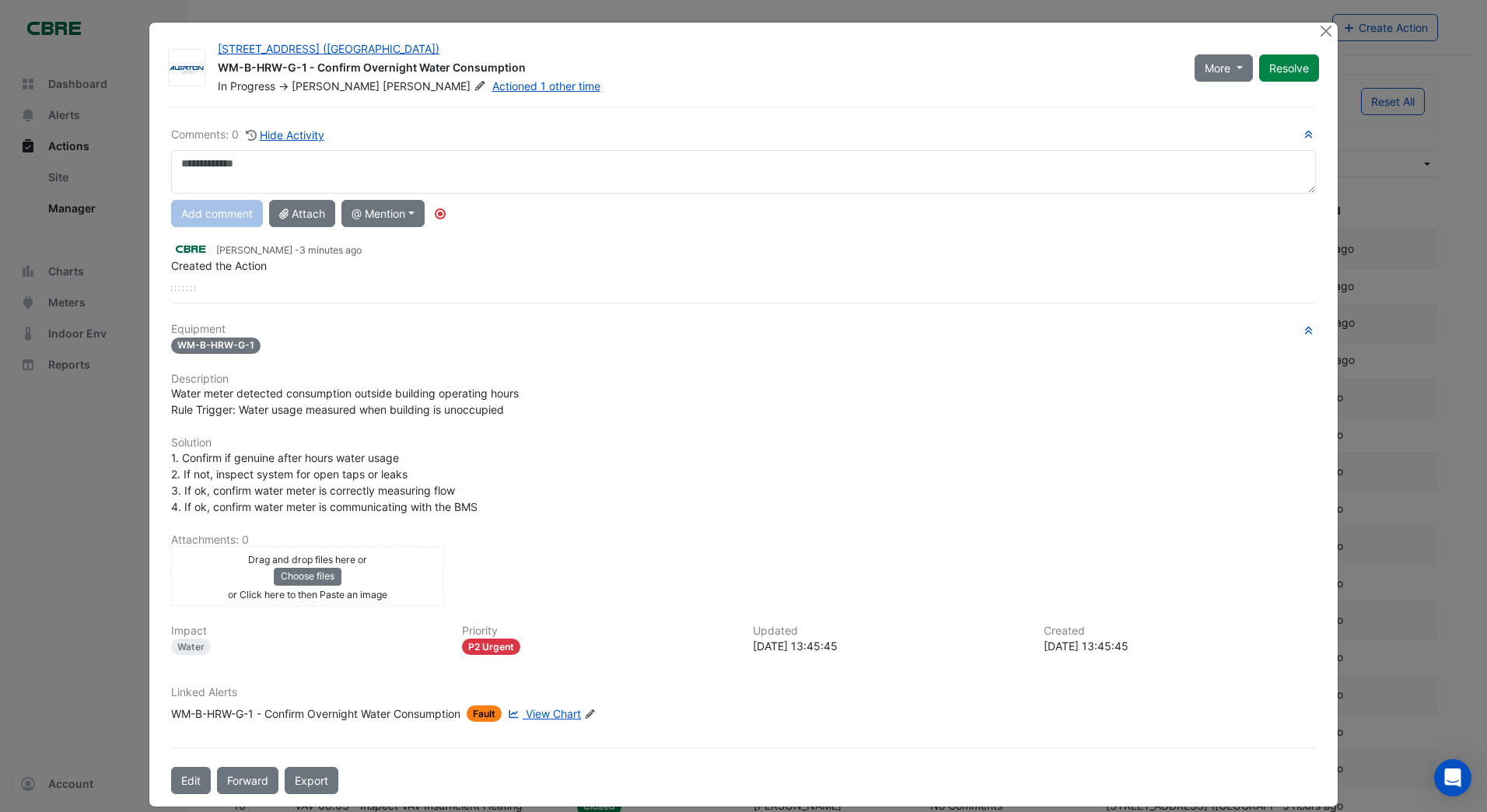
click at [548, 714] on div "Comments: 0 Hide Activity Add comment Attach @ Mention AG Coombs Brendan Sadler…" at bounding box center [744, 450] width 1164 height 688
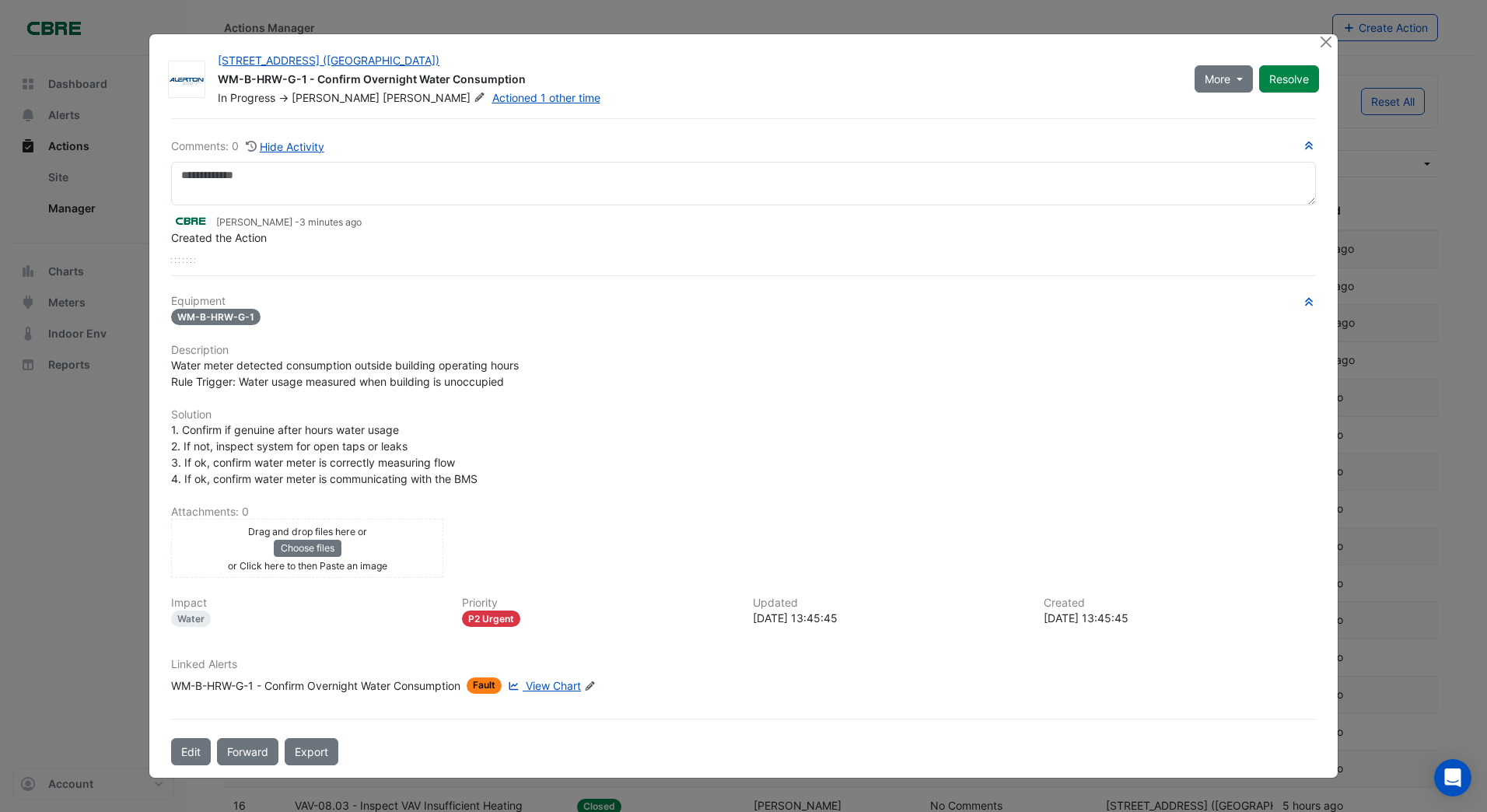
click at [563, 687] on span "View Chart" at bounding box center [553, 685] width 55 height 13
click at [1330, 42] on button "Close" at bounding box center [1327, 42] width 16 height 16
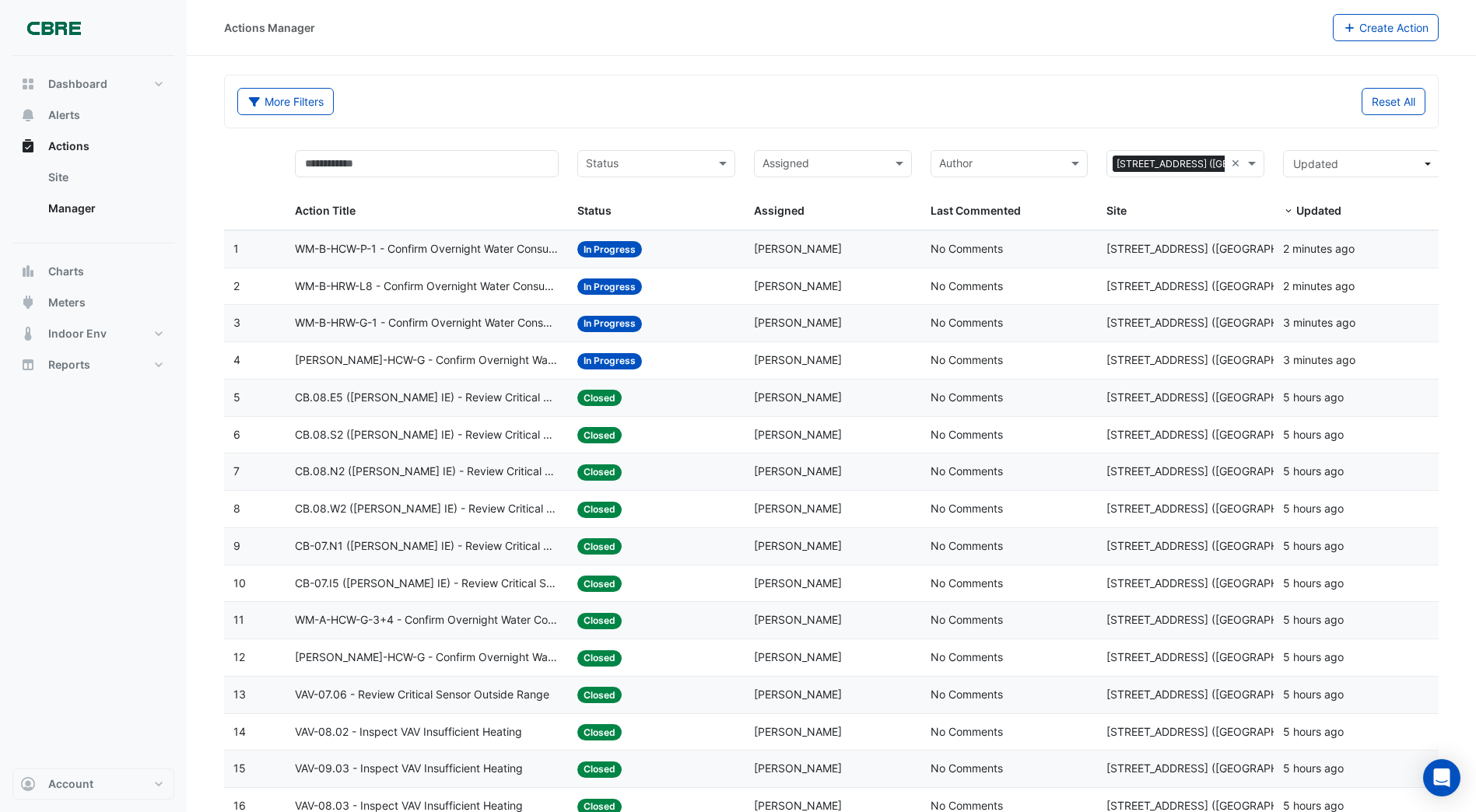
click at [613, 286] on span "In Progress" at bounding box center [610, 286] width 65 height 16
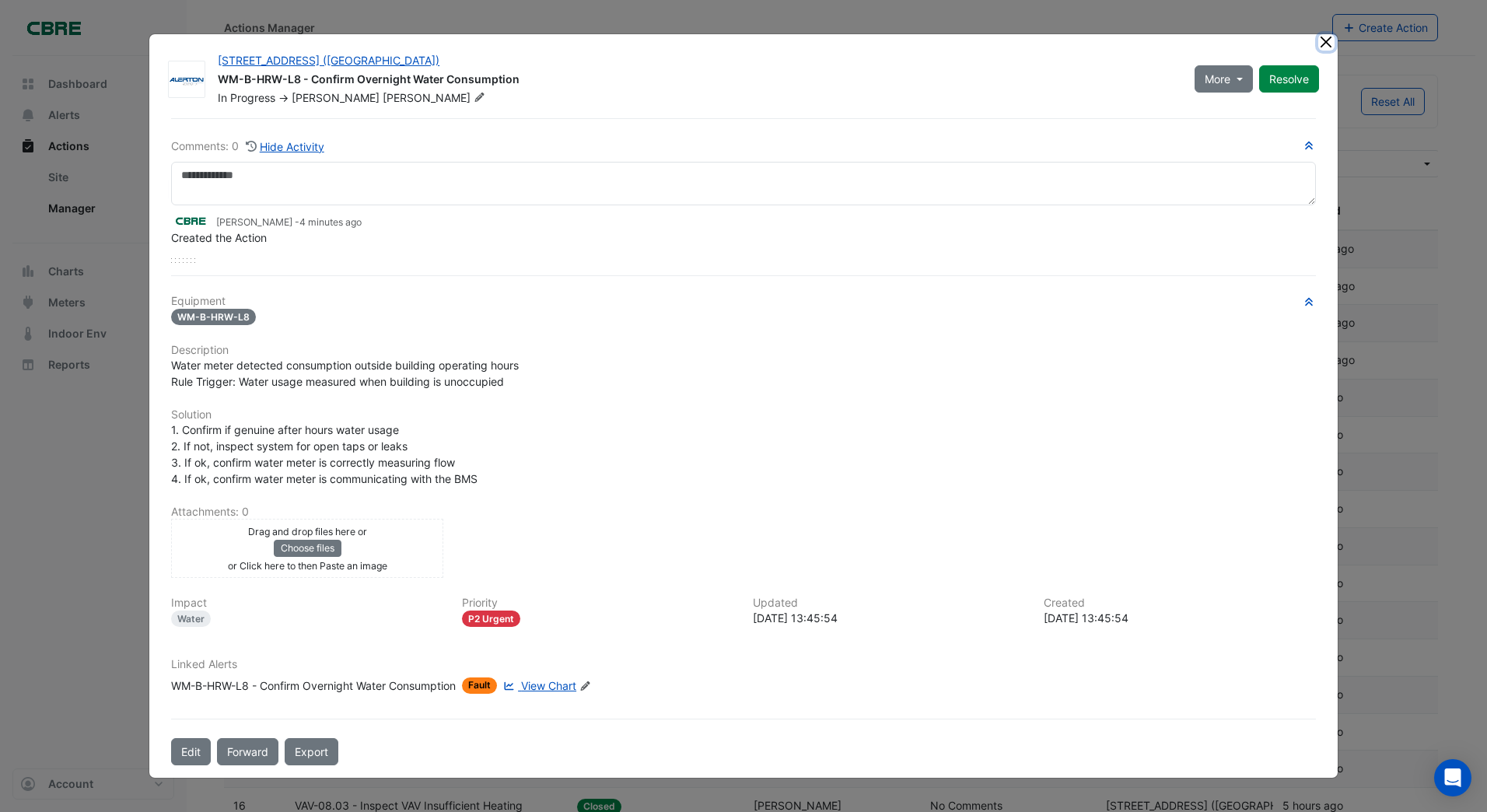
click at [1324, 43] on button "Close" at bounding box center [1327, 42] width 16 height 16
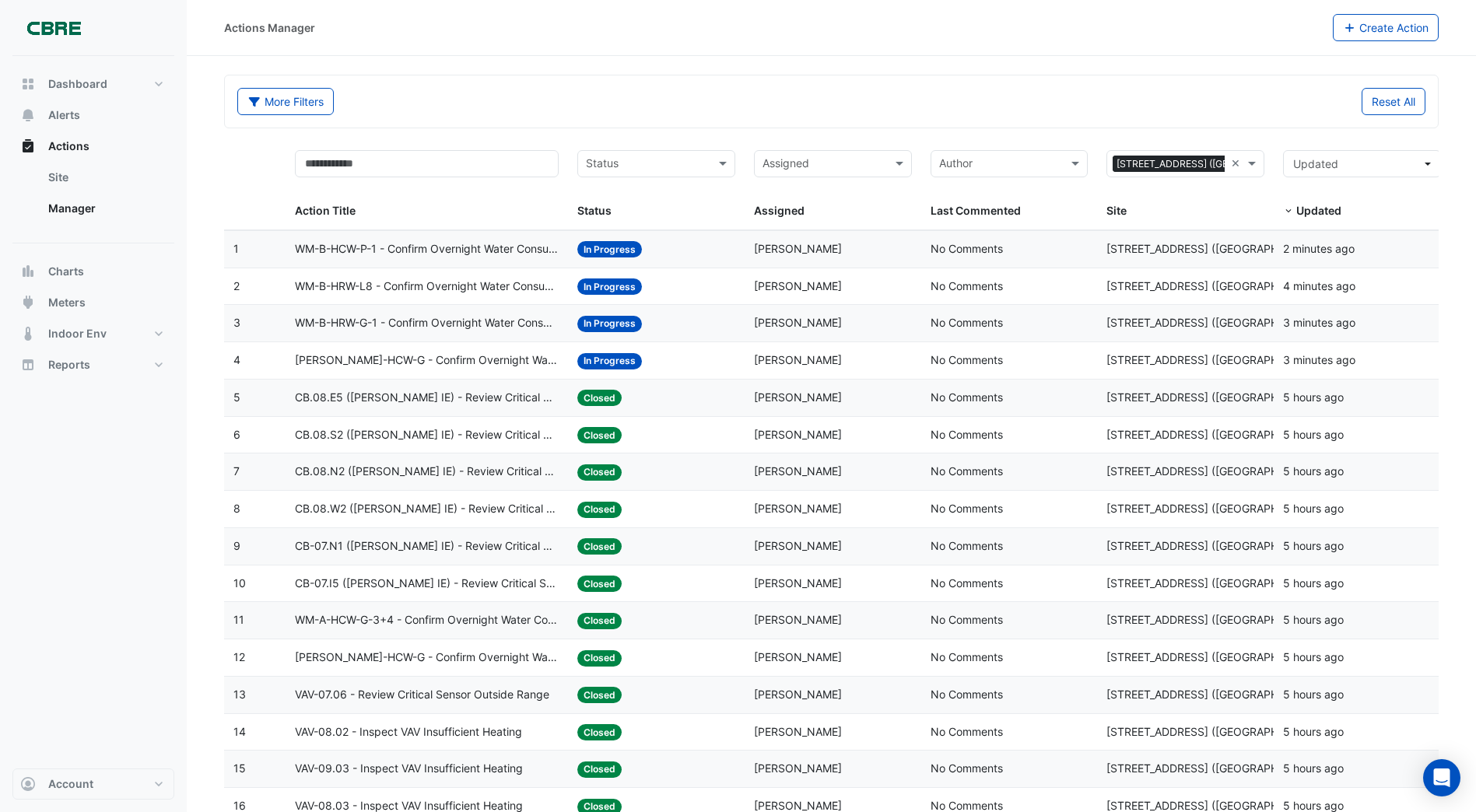
click at [434, 250] on span "WM-B-HCW-P-1 - Confirm Overnight Water Consumption" at bounding box center [427, 249] width 264 height 18
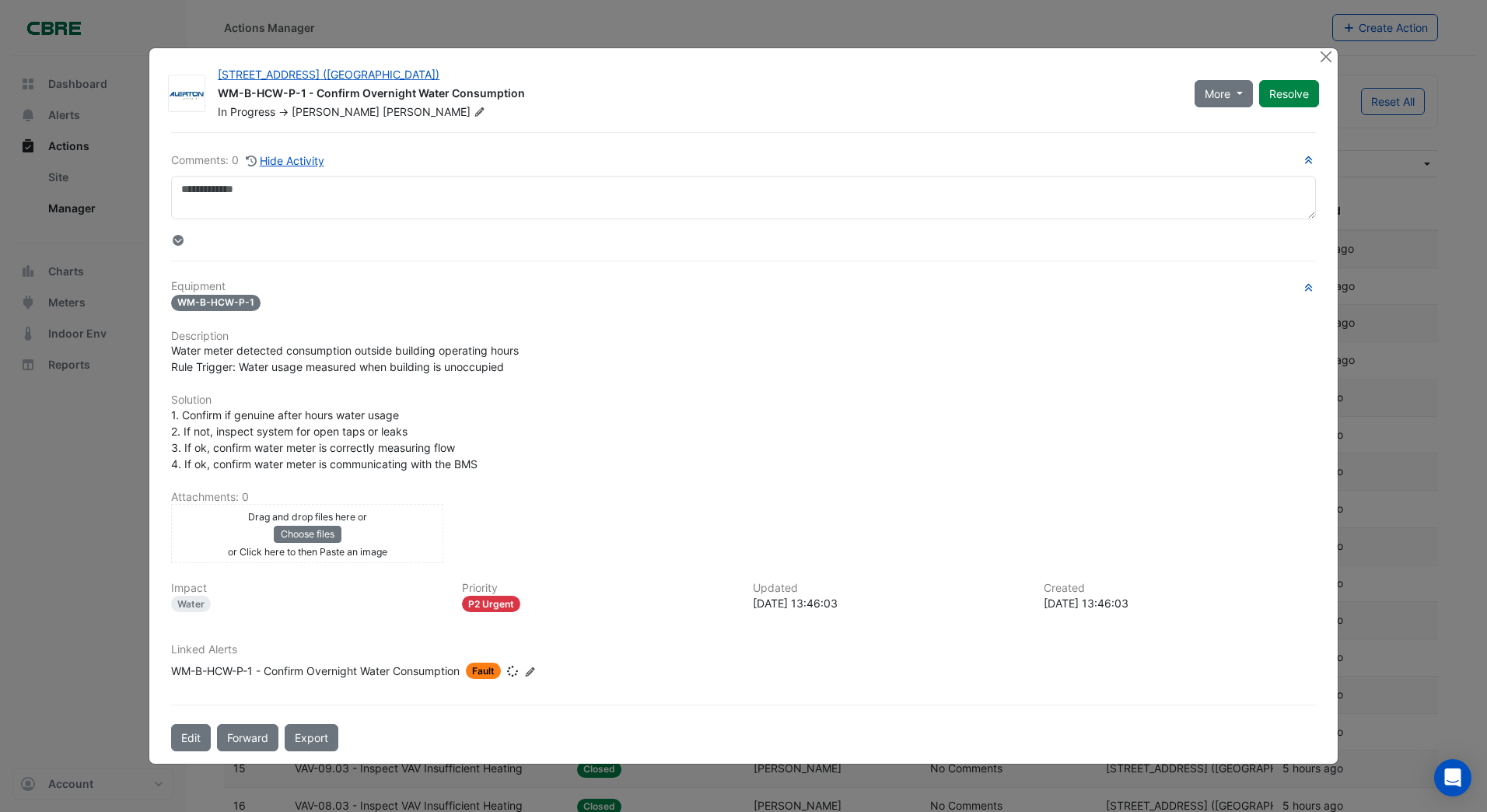
click at [434, 250] on div "Comments: 0 Hide Activity Equipment WM-B-HCW-P-1 Description Water meter detect…" at bounding box center [744, 441] width 1164 height 618
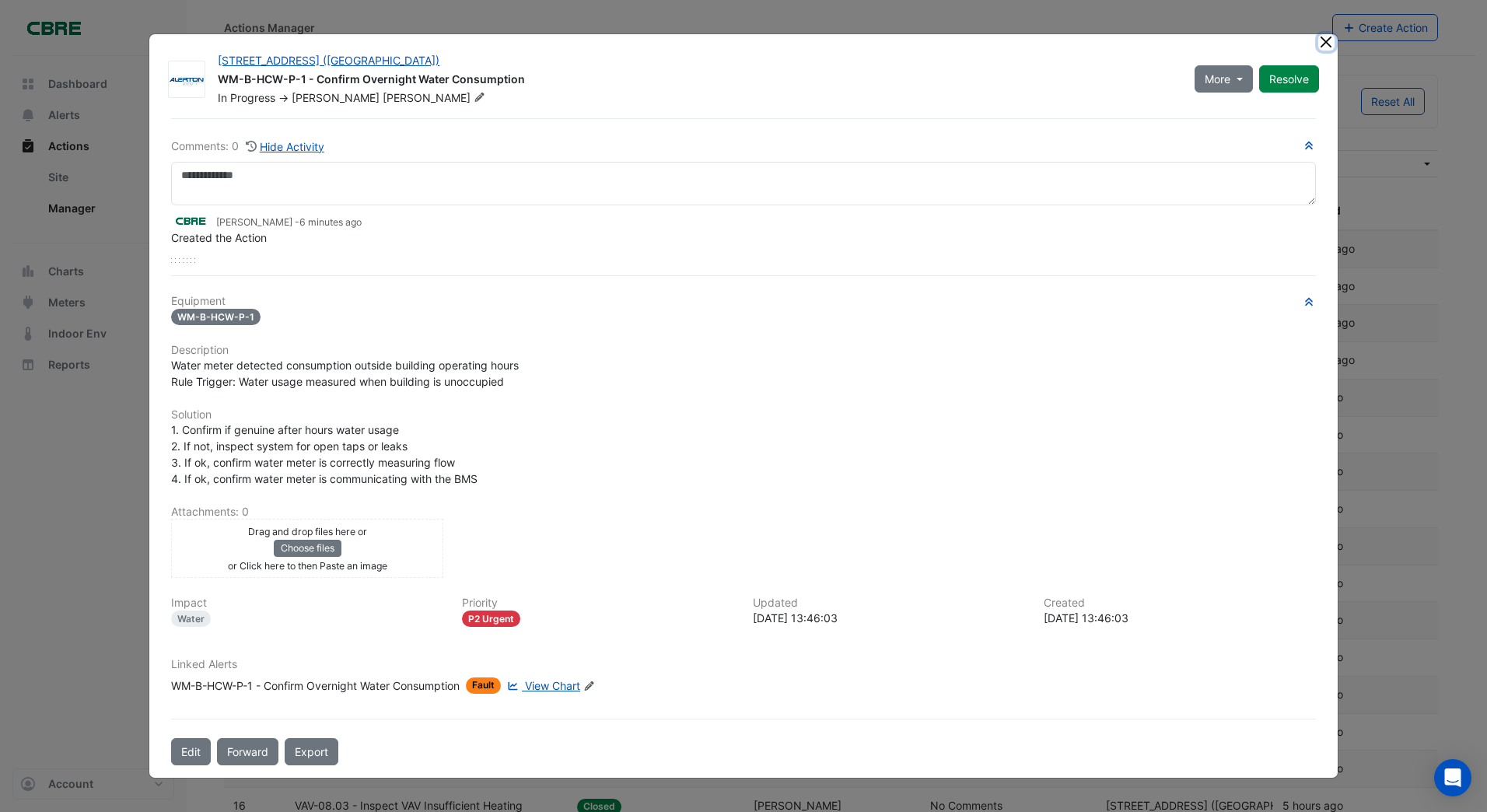
click at [1327, 40] on button "Close" at bounding box center [1327, 42] width 16 height 16
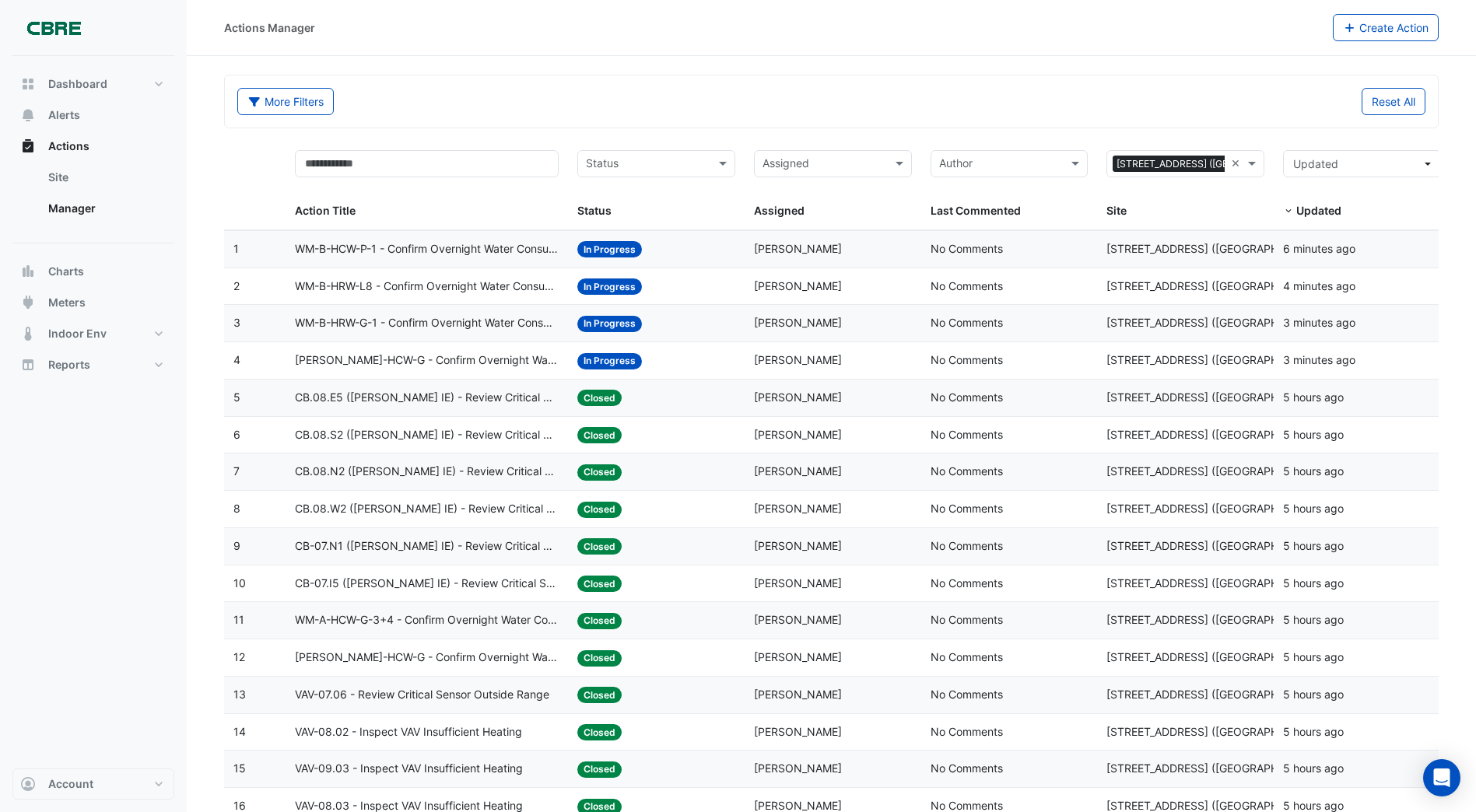
click at [402, 323] on span "WM-B-HRW-G-1 - Confirm Overnight Water Consumption" at bounding box center [427, 323] width 264 height 18
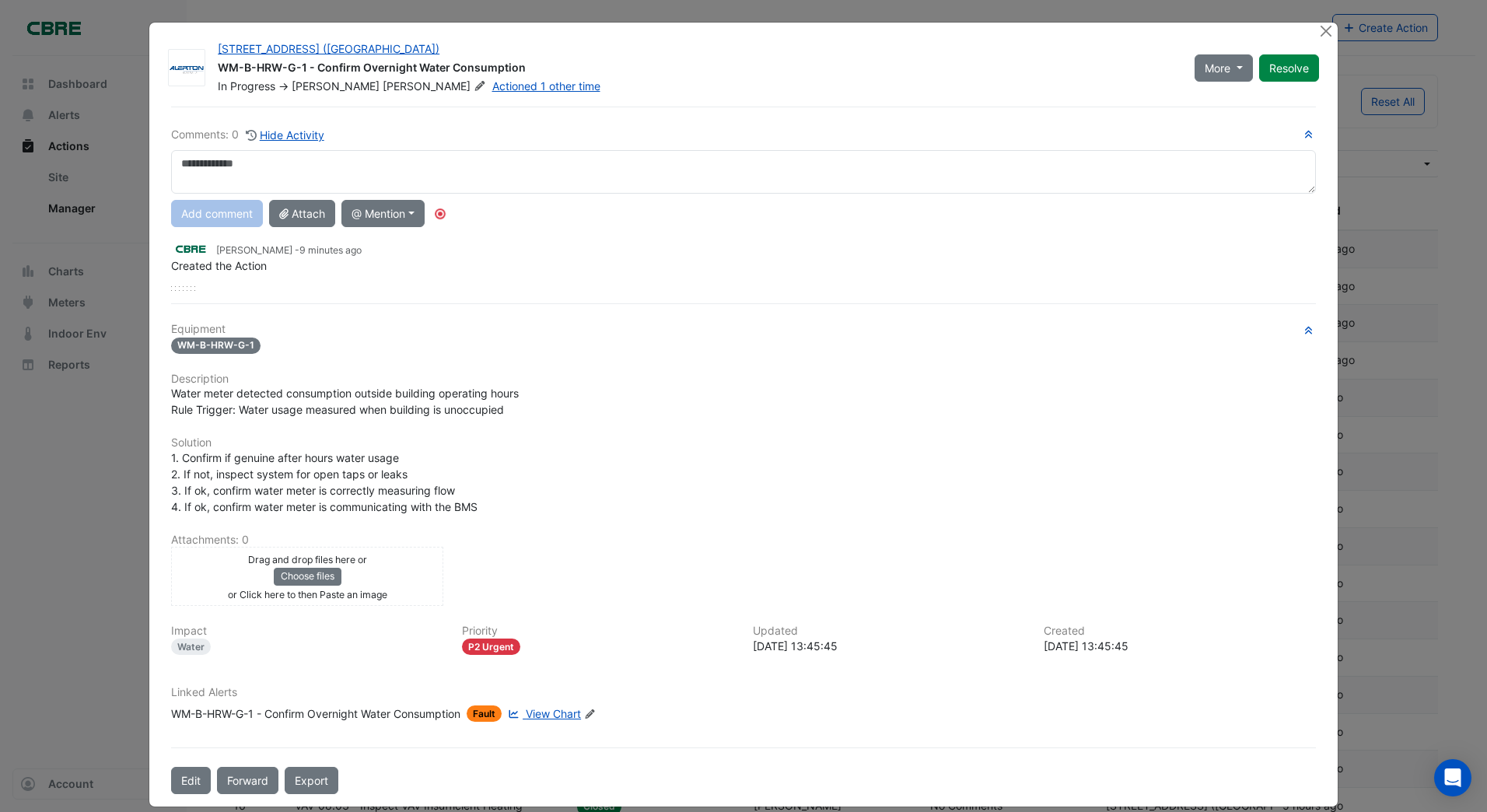
click at [535, 713] on div "Comments: 0 Hide Activity Add comment Attach @ Mention AG Coombs Brendan Sadler…" at bounding box center [744, 450] width 1164 height 688
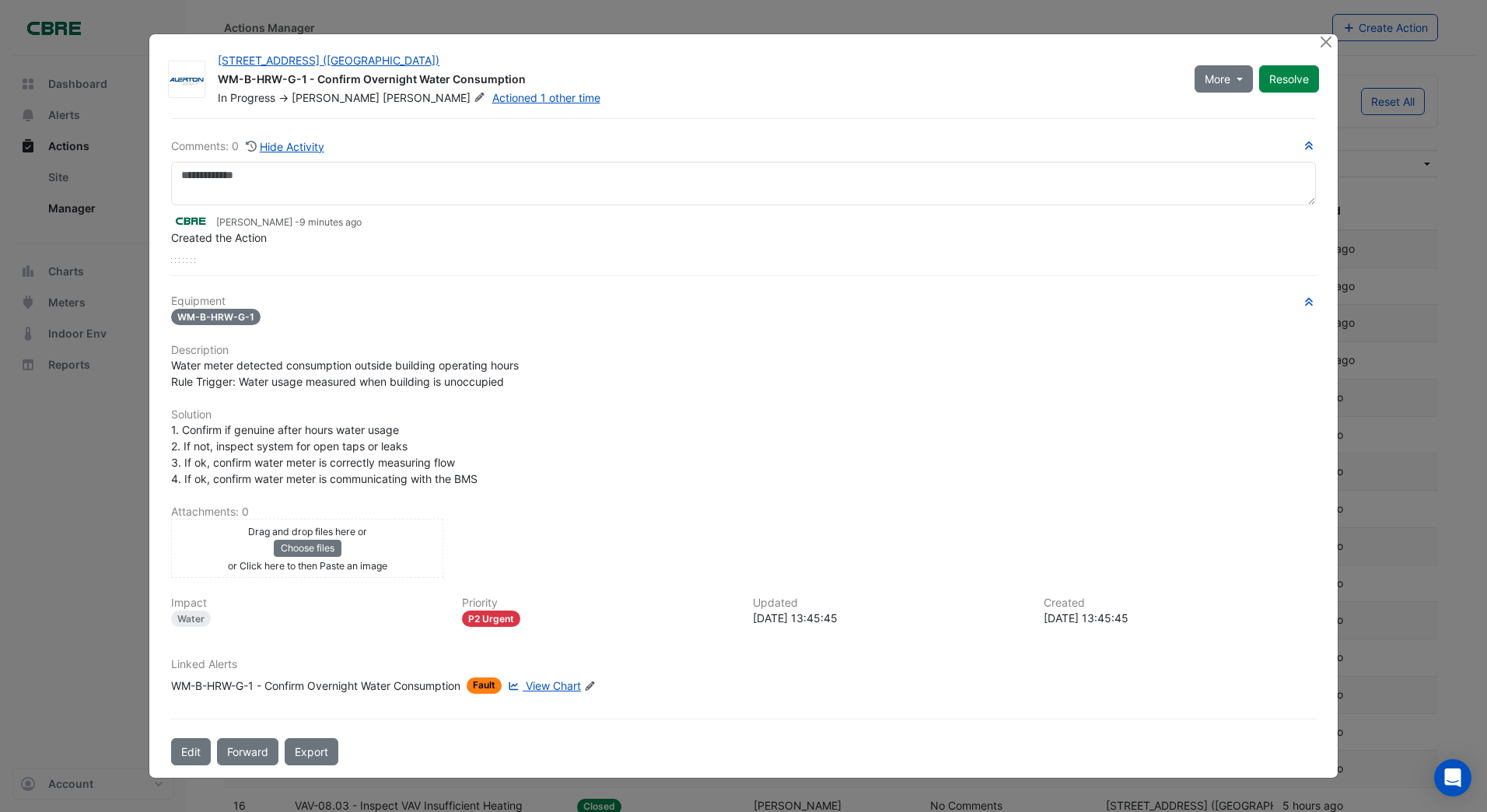
click at [567, 689] on span "View Chart" at bounding box center [553, 685] width 55 height 13
click at [540, 685] on span "View Chart" at bounding box center [553, 685] width 55 height 13
click at [1326, 38] on button "Close" at bounding box center [1327, 42] width 16 height 16
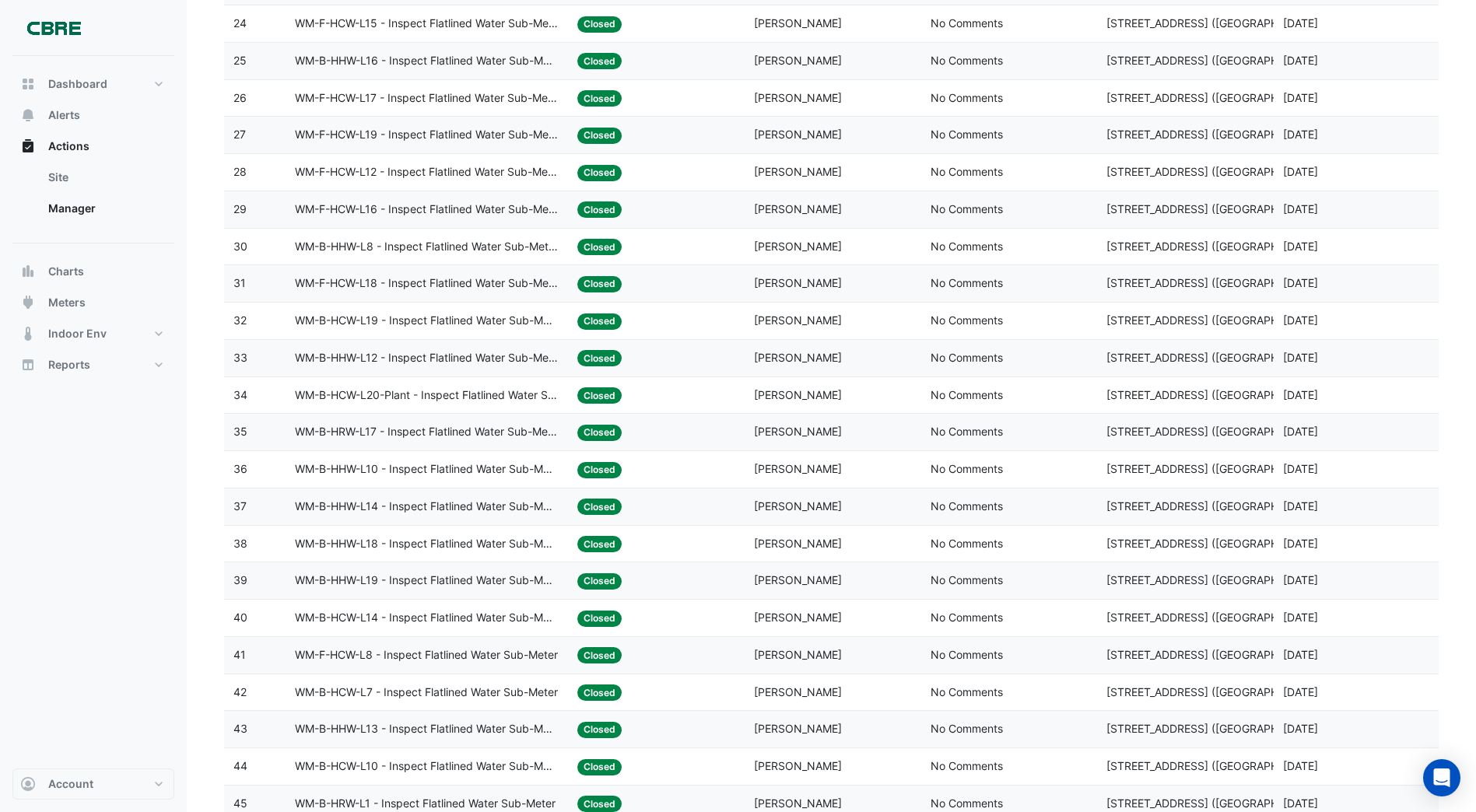
scroll to position [934, 0]
